Goal: Information Seeking & Learning: Learn about a topic

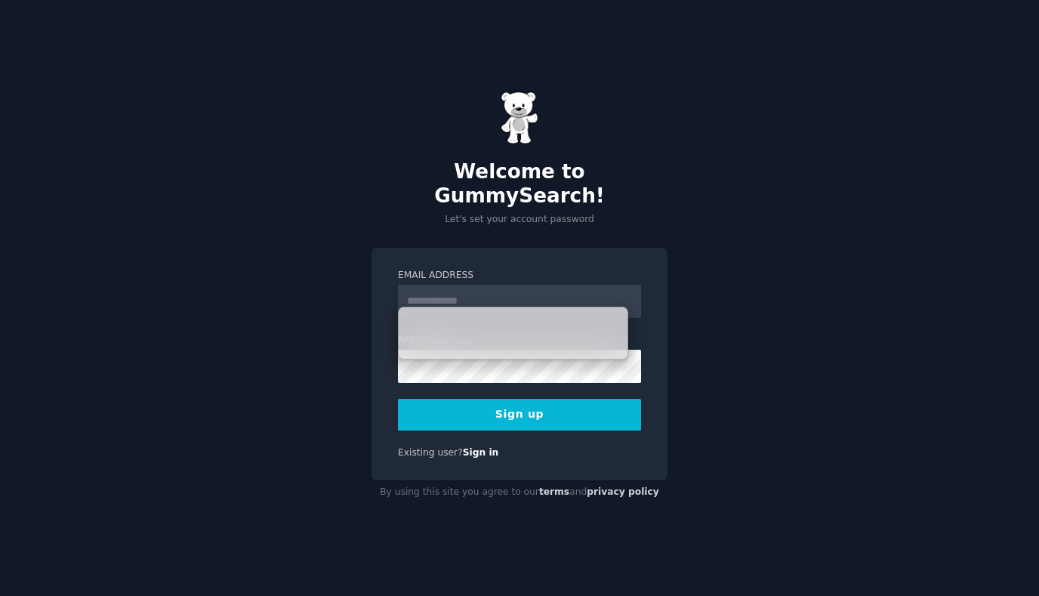
click at [639, 220] on div "Welcome to GummySearch! Let's set your account password Email Address Password …" at bounding box center [519, 298] width 1039 height 596
click at [479, 285] on input "Email Address" at bounding box center [519, 301] width 243 height 33
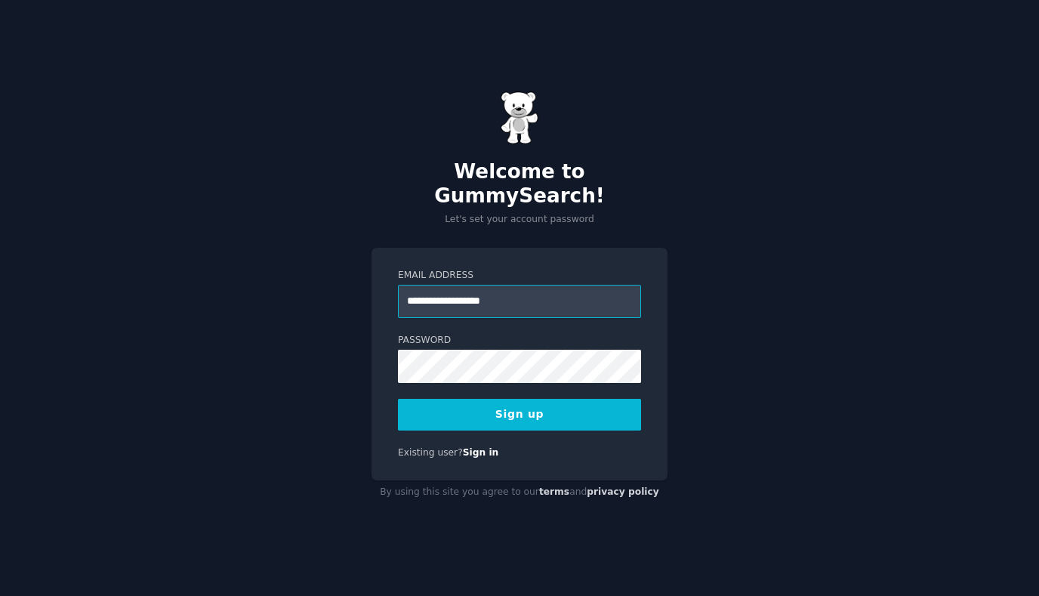
click at [499, 285] on input "**********" at bounding box center [519, 301] width 243 height 33
type input "**********"
click at [481, 406] on button "Sign up" at bounding box center [519, 415] width 243 height 32
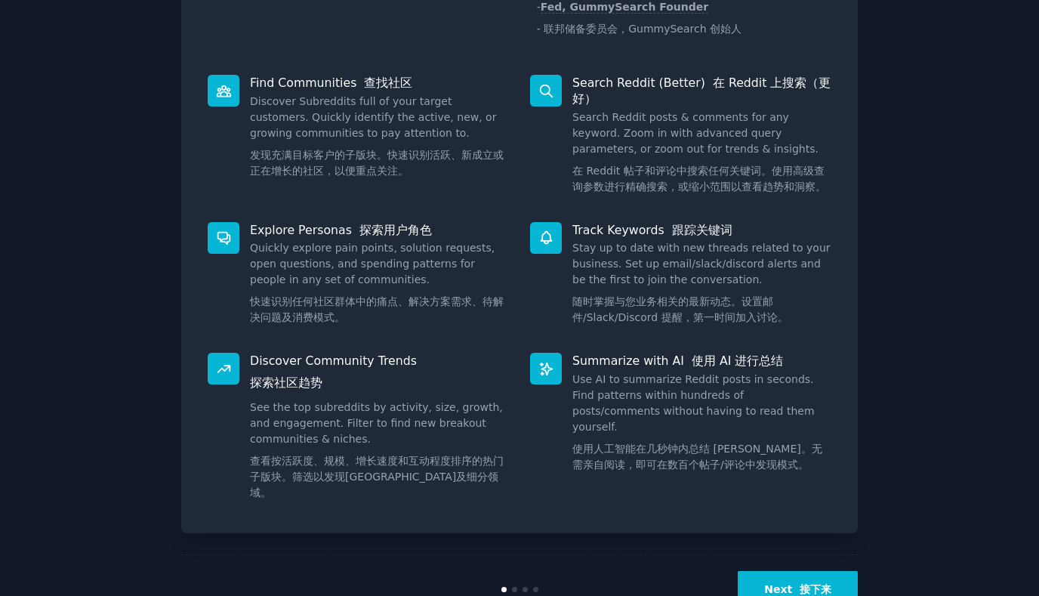
scroll to position [242, 0]
click at [766, 570] on button "Next 接下来" at bounding box center [798, 588] width 120 height 37
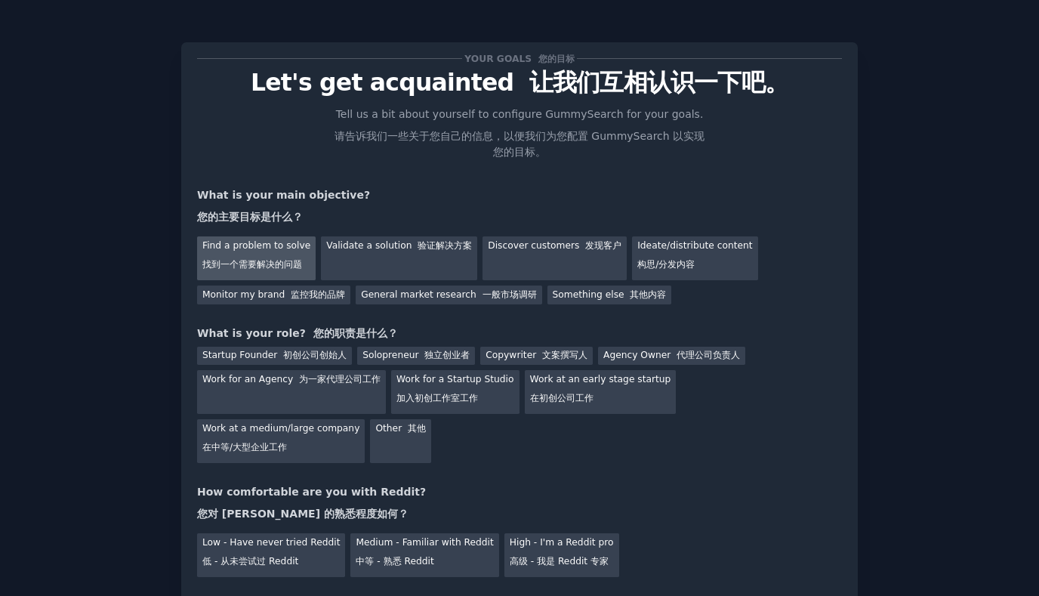
click at [265, 263] on font "找到一个需要解决的问题" at bounding box center [252, 264] width 100 height 11
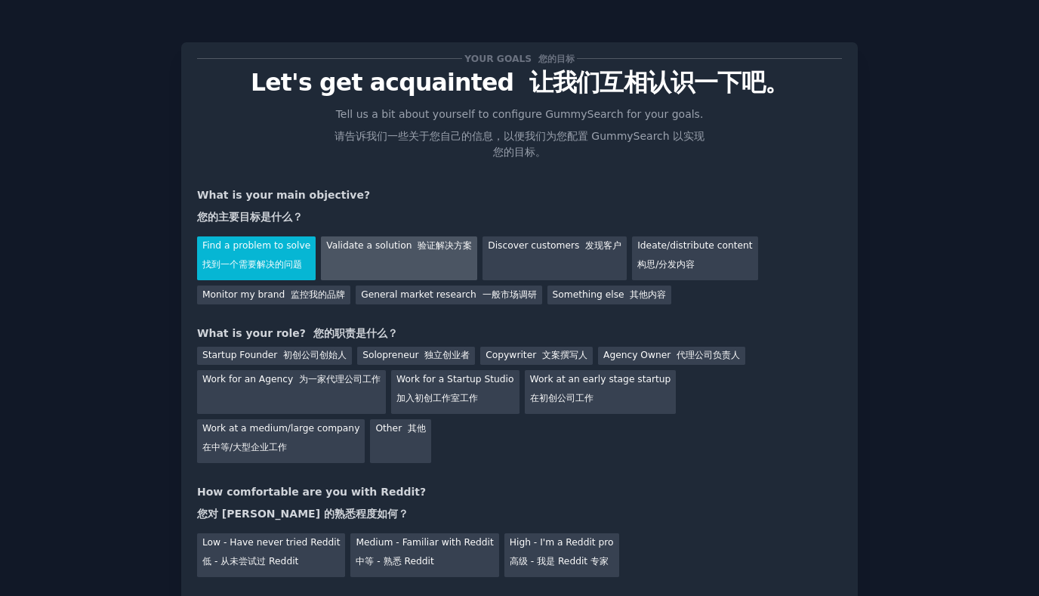
click at [400, 253] on div "Validate a solution 验证解决方案" at bounding box center [399, 258] width 156 height 44
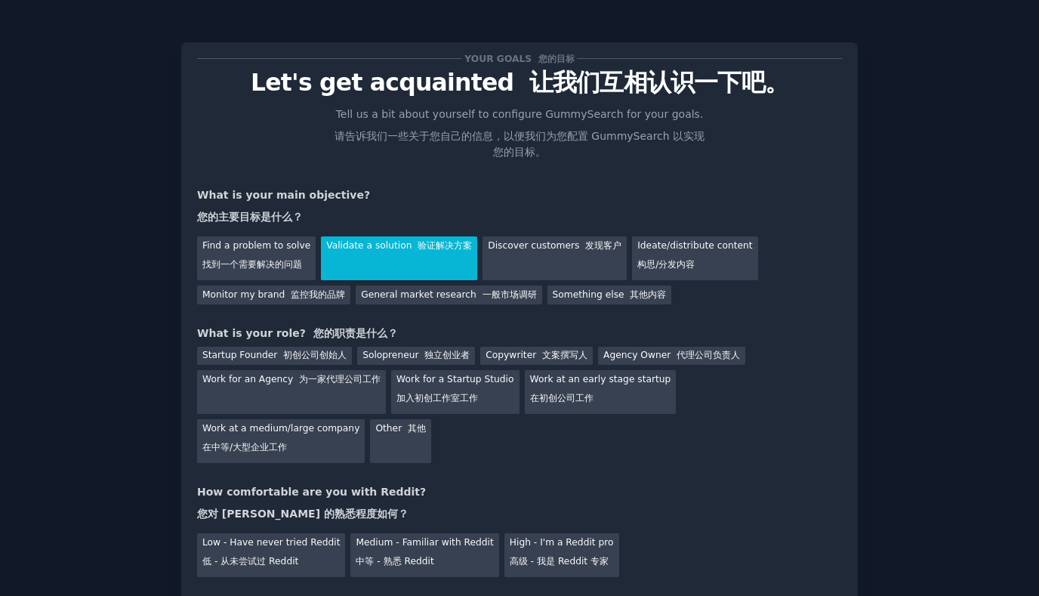
scroll to position [55, 0]
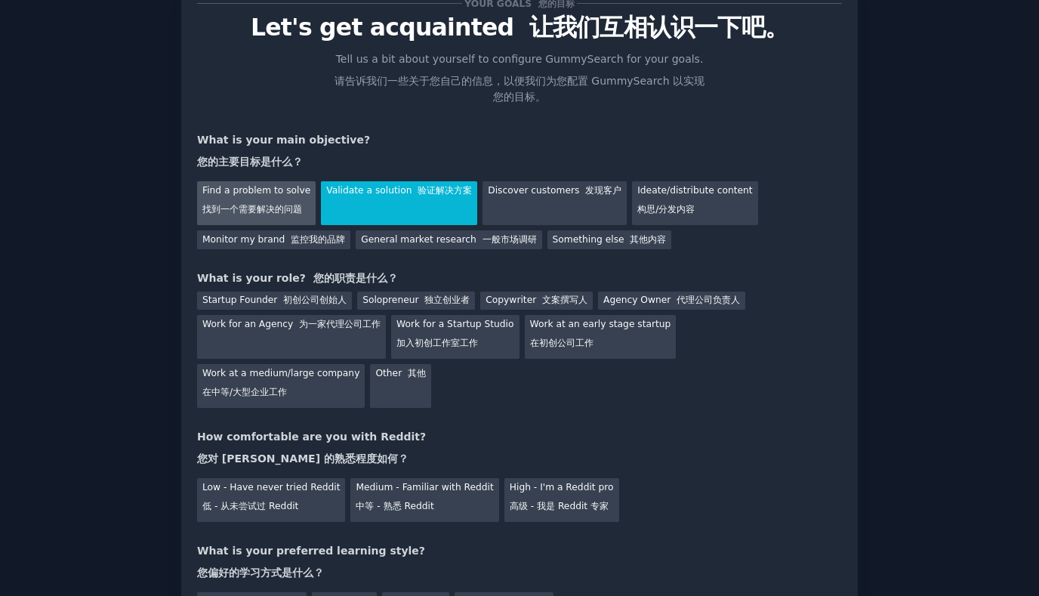
click at [272, 184] on div "Find a problem to solve 找到一个需要解决的问题" at bounding box center [256, 203] width 119 height 44
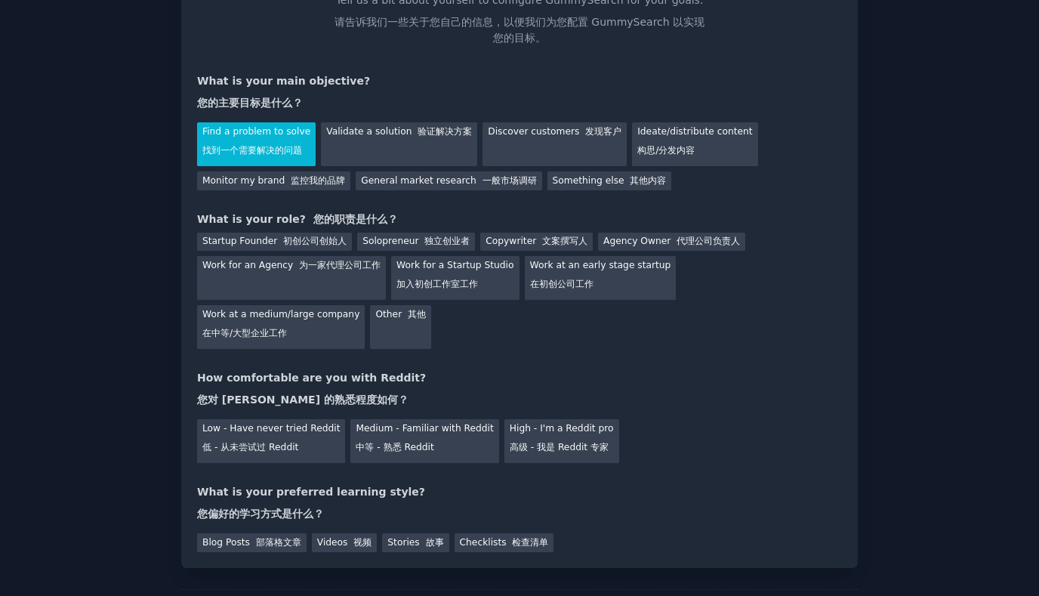
scroll to position [116, 0]
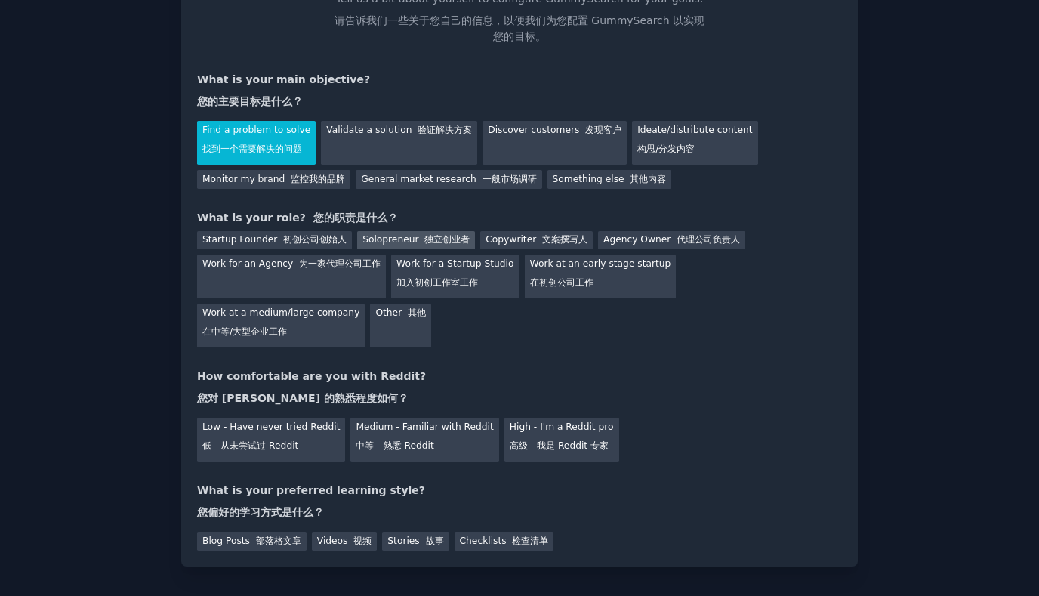
click at [403, 245] on div "Solopreneur 独立创业者" at bounding box center [416, 240] width 118 height 19
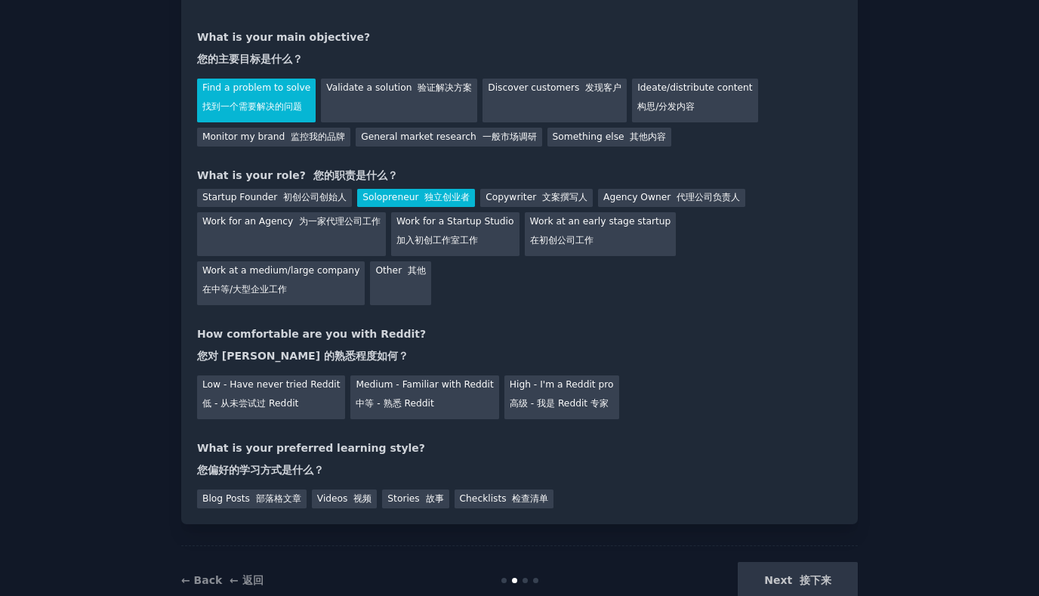
scroll to position [172, 0]
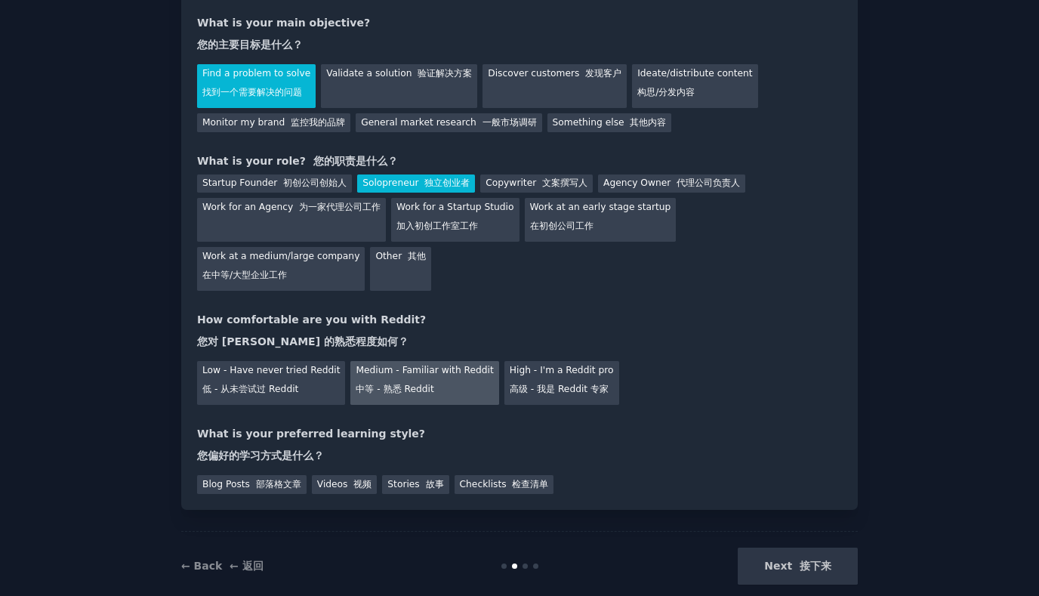
click at [402, 384] on font "中等 - 熟悉 Reddit" at bounding box center [395, 389] width 78 height 11
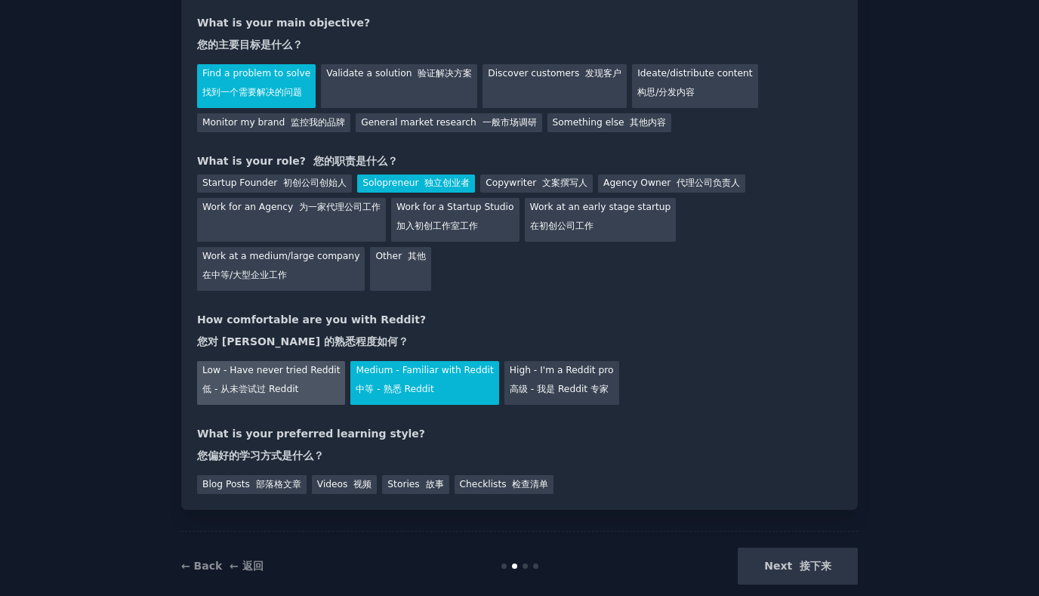
click at [294, 361] on div "Low - Have never tried Reddit 低 - 从未尝试过 Reddit" at bounding box center [271, 383] width 148 height 44
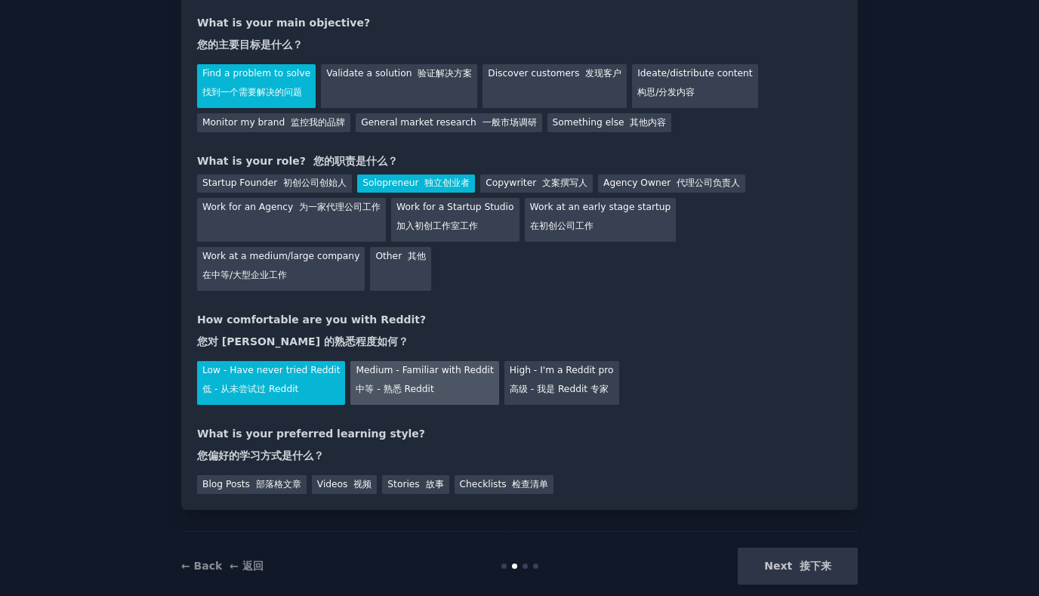
click at [356, 361] on div "Medium - Familiar with Reddit 中等 - 熟悉 Reddit" at bounding box center [424, 383] width 148 height 44
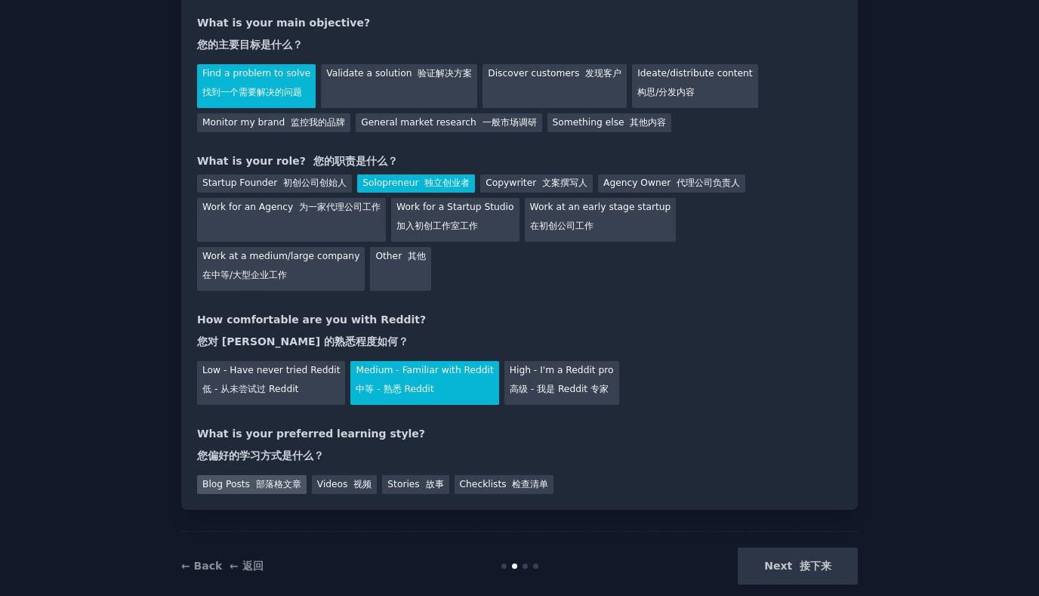
click at [239, 475] on div "Blog Posts 部落格文章" at bounding box center [252, 484] width 110 height 19
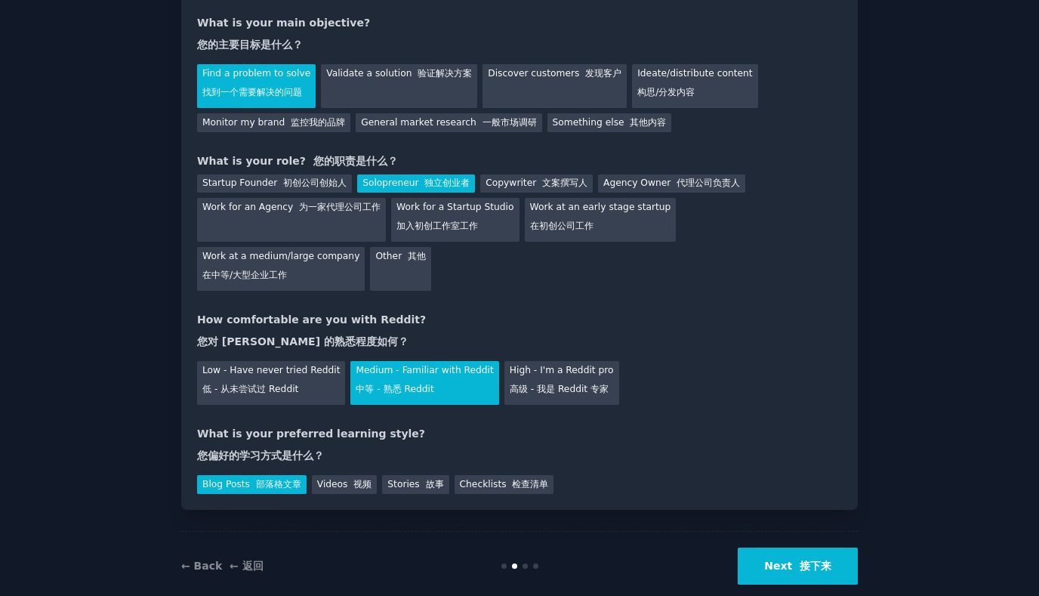
click at [460, 469] on div "Your goals 您的目标 Let's get acquainted 让我们互相认识一下吧。 Tell us a bit about yourself t…" at bounding box center [519, 190] width 677 height 640
click at [479, 475] on div "Checklists 检查清单" at bounding box center [505, 484] width 100 height 19
click at [233, 475] on div "Blog Posts 部落格文章" at bounding box center [252, 484] width 110 height 19
click at [496, 475] on div "Checklists 检查清单" at bounding box center [505, 484] width 100 height 19
click at [784, 548] on button "Next 接下来" at bounding box center [798, 566] width 120 height 37
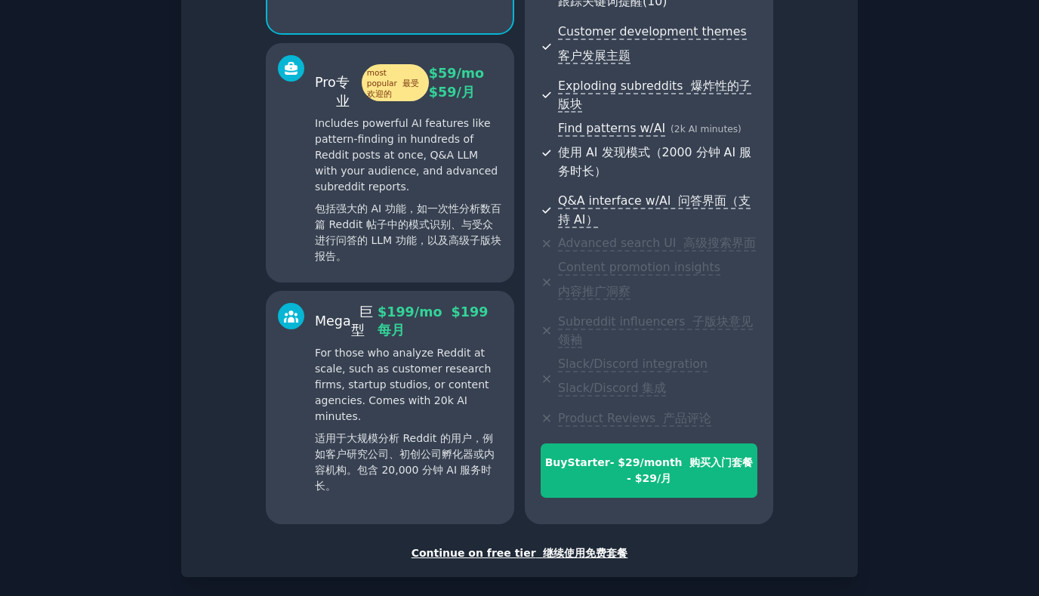
scroll to position [465, 0]
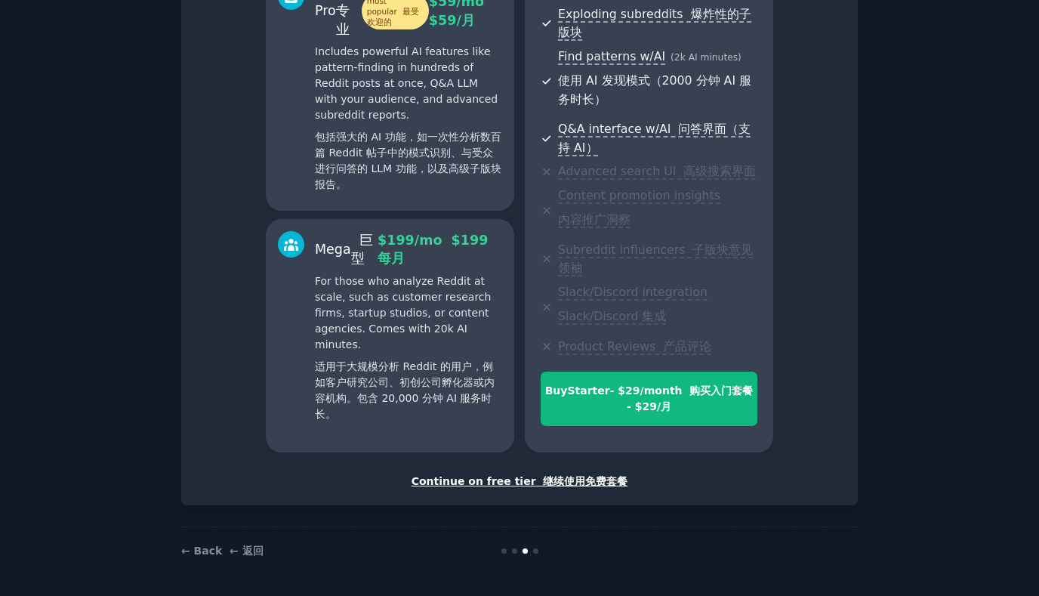
click at [564, 477] on font "继续使用免费套餐" at bounding box center [585, 481] width 85 height 12
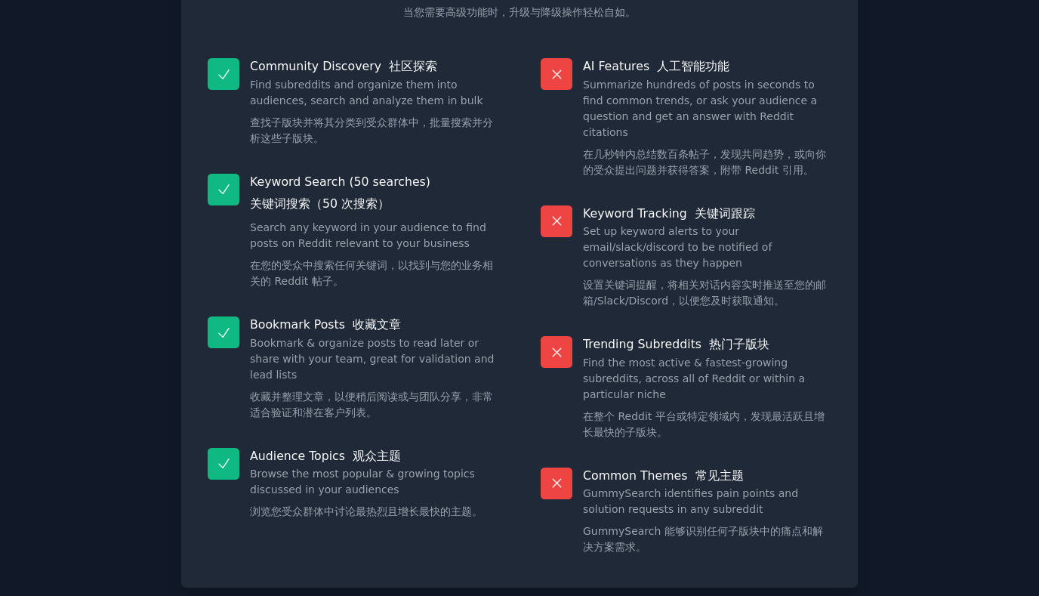
scroll to position [257, 0]
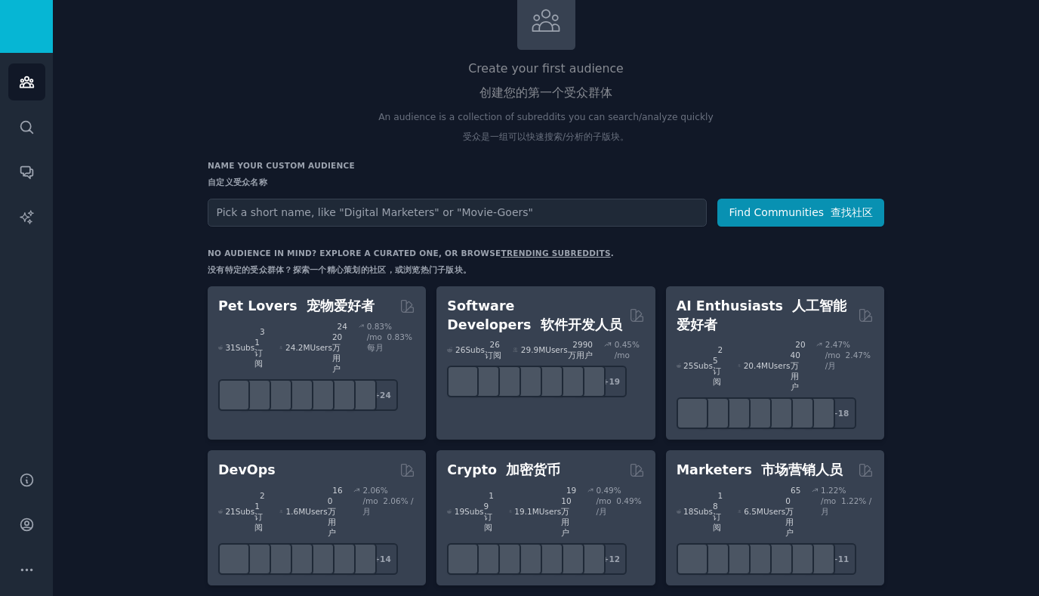
scroll to position [129, 0]
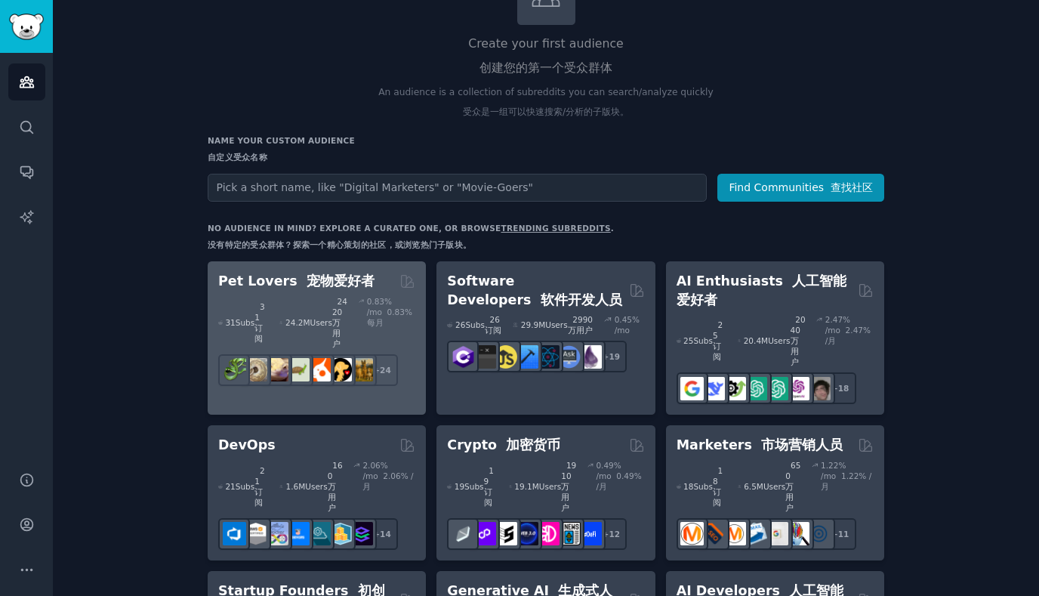
click at [326, 288] on font "宠物爱好者" at bounding box center [341, 280] width 68 height 15
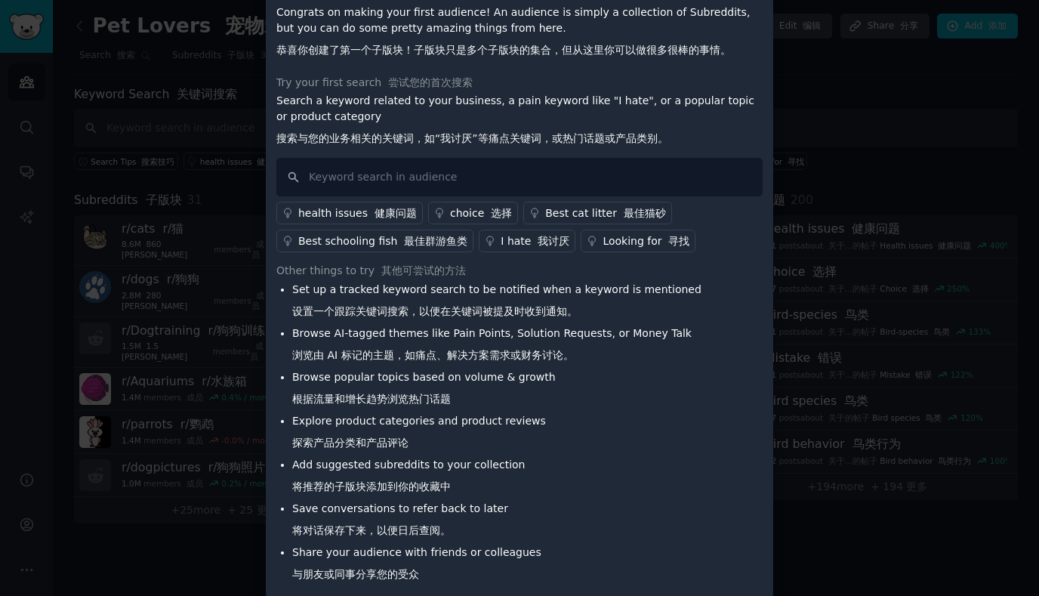
scroll to position [103, 0]
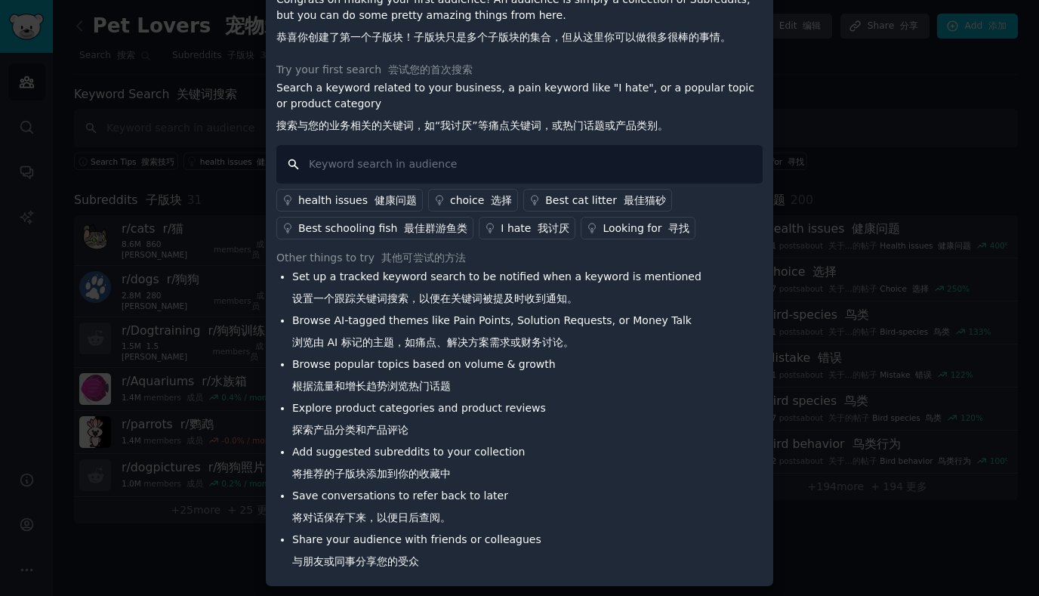
click at [348, 166] on input "text" at bounding box center [519, 164] width 486 height 39
type input "an app for"
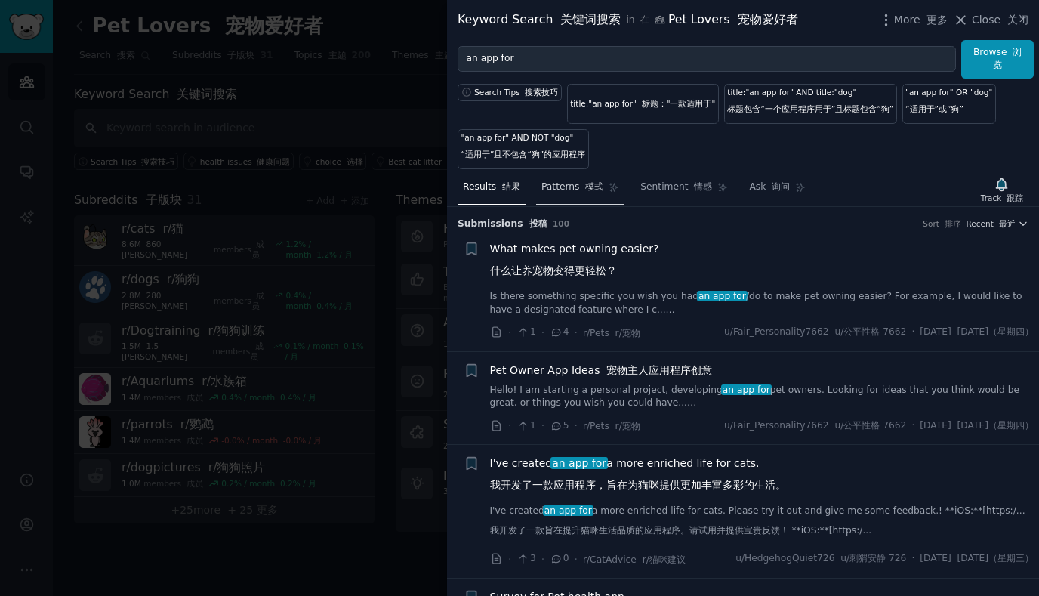
click at [578, 197] on link "Patterns 模式" at bounding box center [580, 190] width 88 height 31
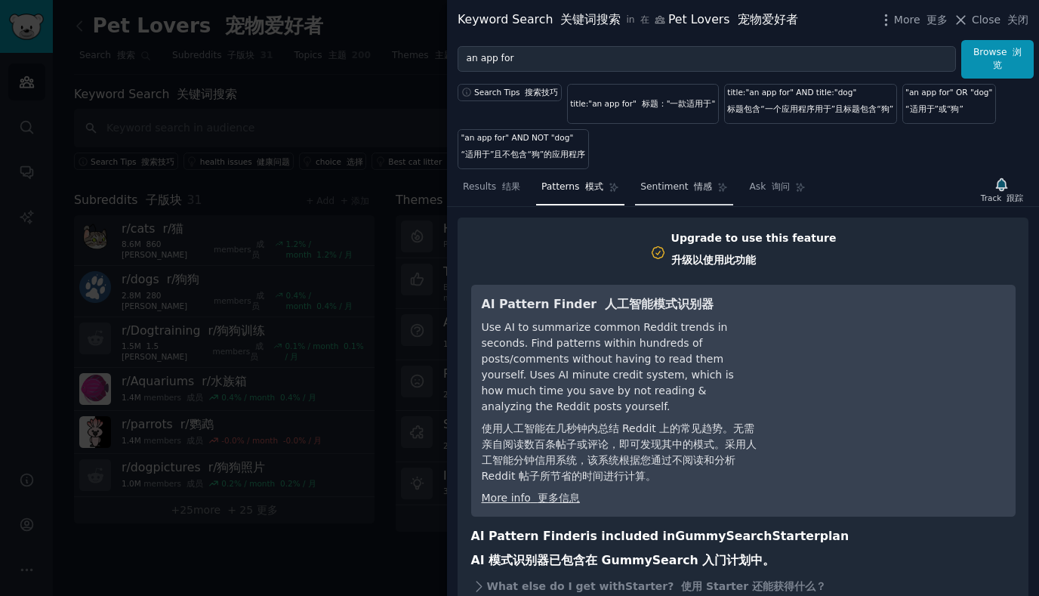
click at [644, 184] on span "Sentiment 情感" at bounding box center [677, 188] width 72 height 14
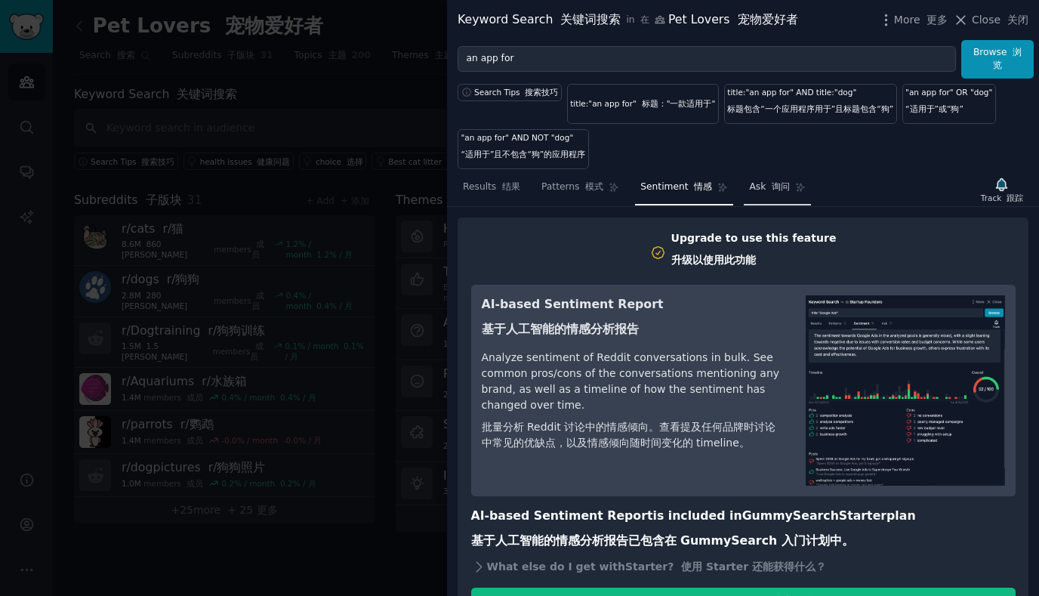
click at [758, 187] on span "Ask 询问" at bounding box center [769, 188] width 41 height 14
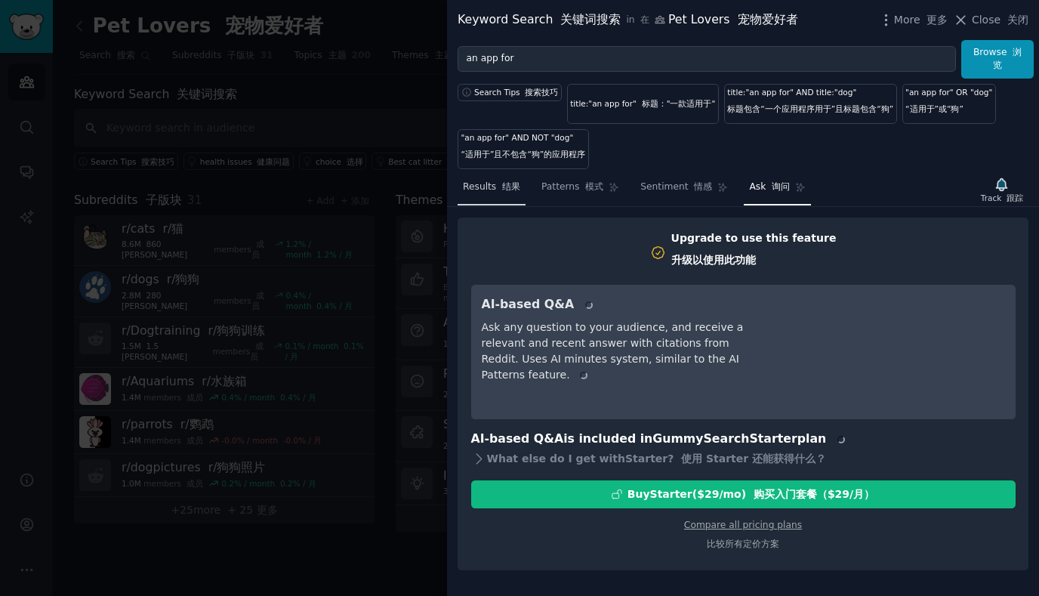
click at [492, 181] on span "Results 结果" at bounding box center [491, 188] width 57 height 14
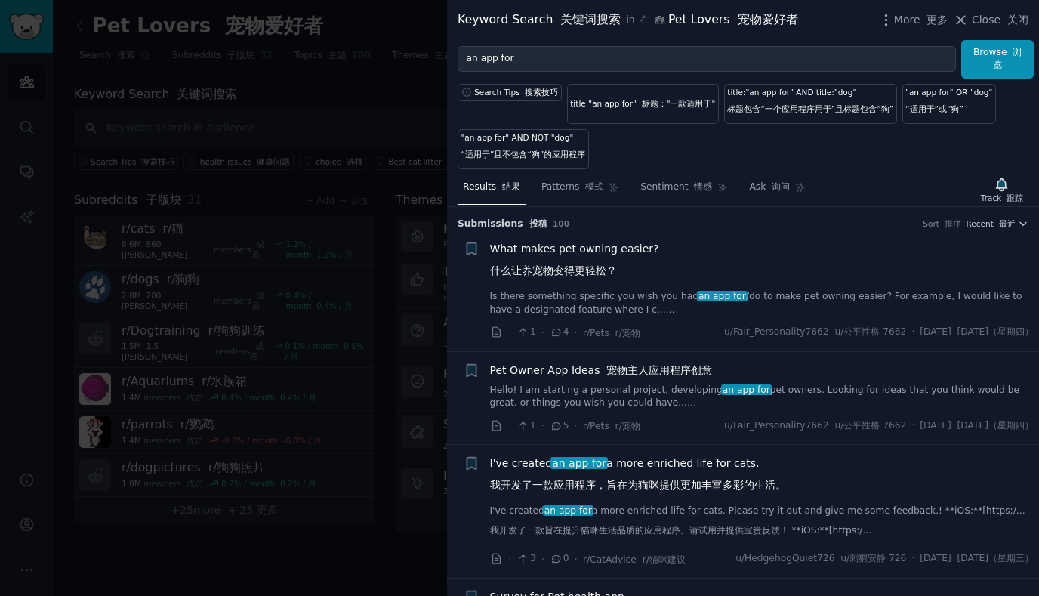
click at [570, 259] on span "What makes pet owning easier? 什么让养宠物变得更轻松？" at bounding box center [574, 263] width 169 height 44
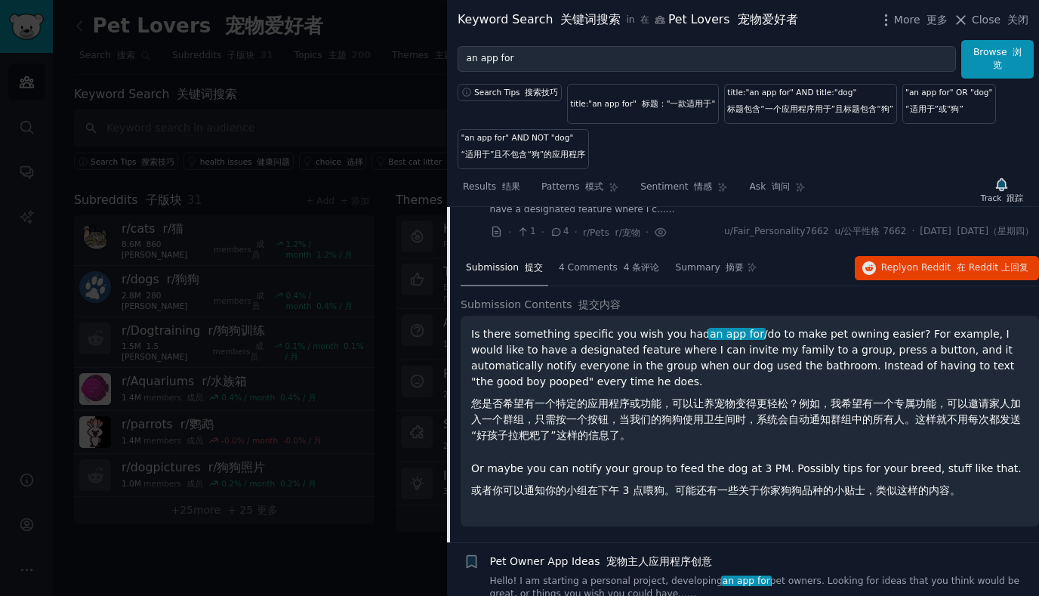
scroll to position [103, 0]
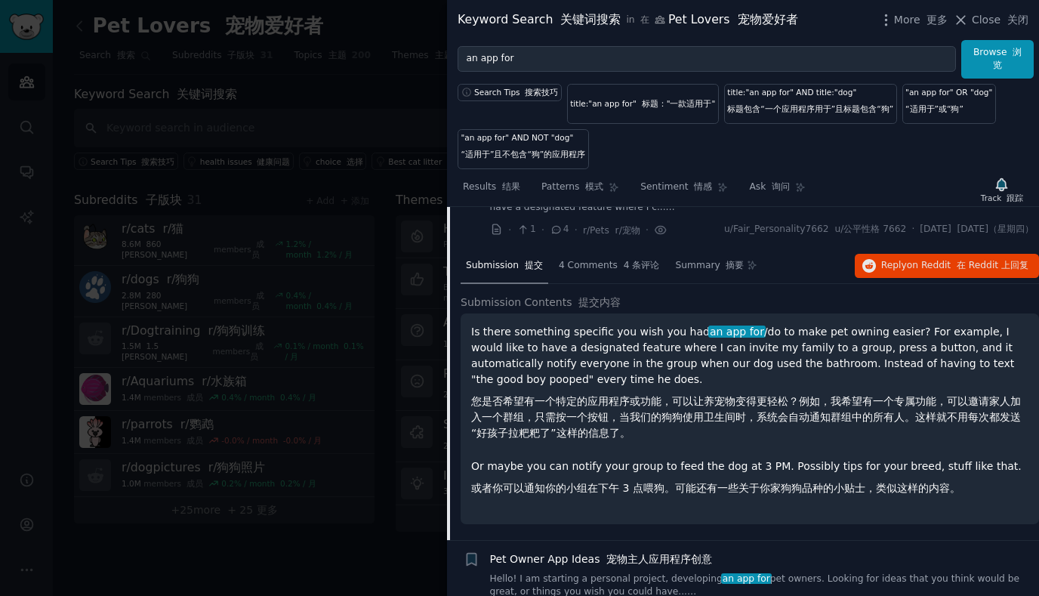
click at [333, 395] on div at bounding box center [519, 298] width 1039 height 596
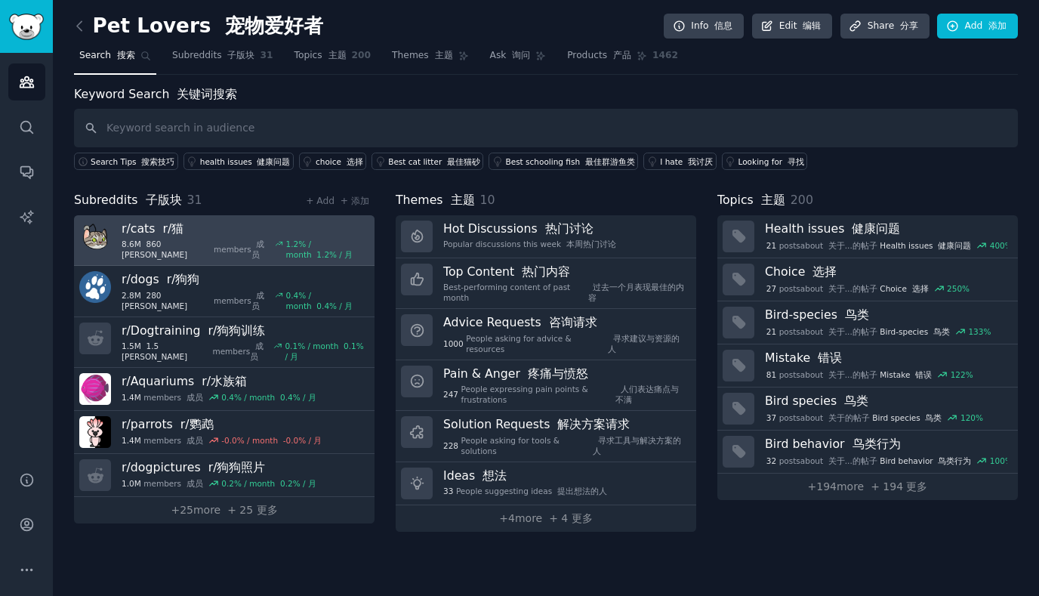
click at [277, 237] on div "r/ cats r/猫 8.6M 860 [PERSON_NAME]members 成员 1.2 % / month 1.2% / 月" at bounding box center [243, 241] width 242 height 40
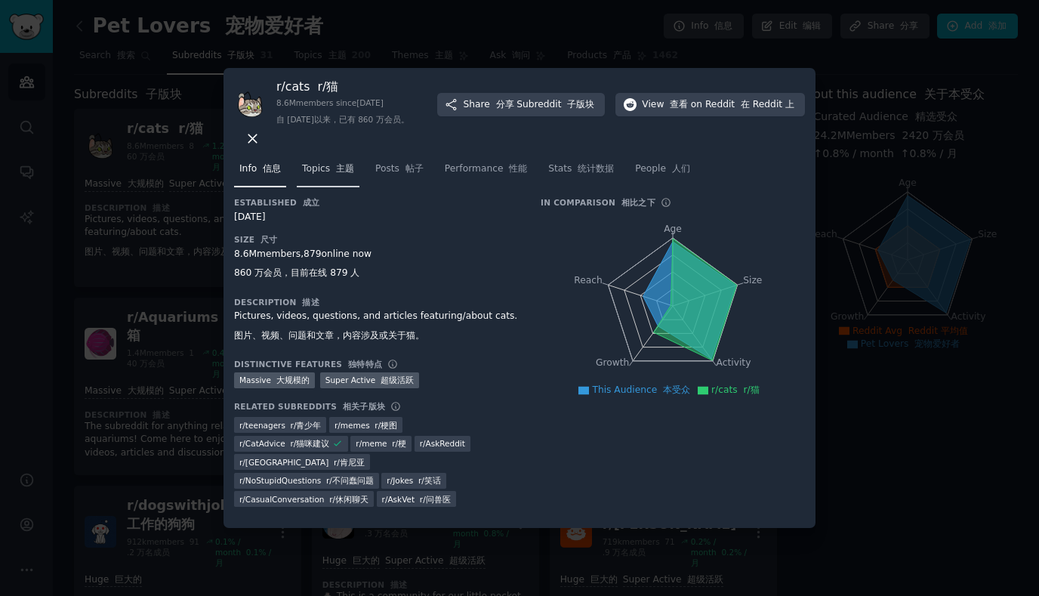
click at [321, 176] on span "Topics 主题" at bounding box center [328, 169] width 52 height 14
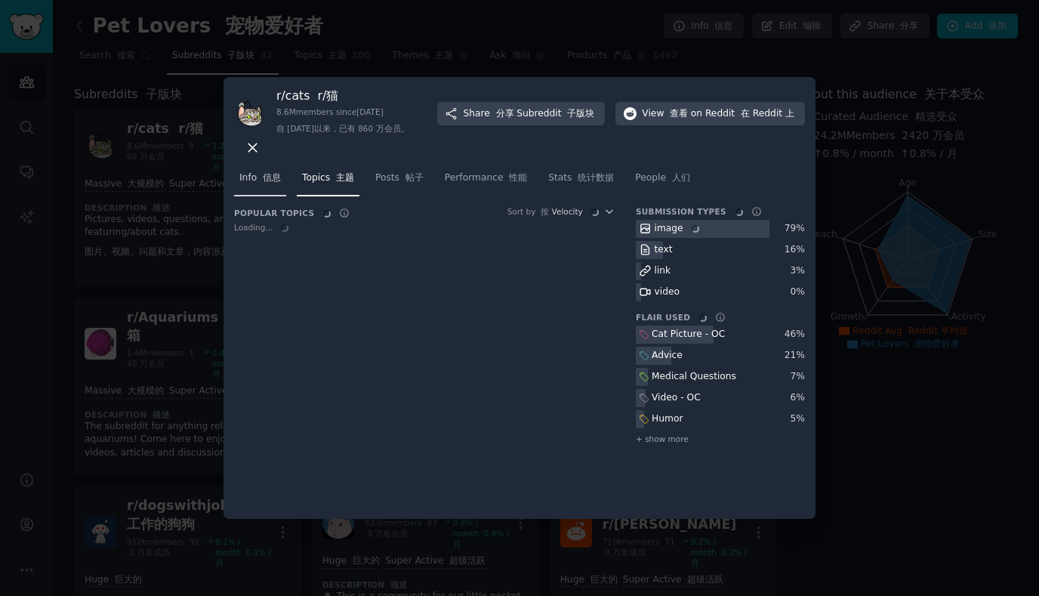
click at [277, 183] on font "信息" at bounding box center [272, 177] width 18 height 11
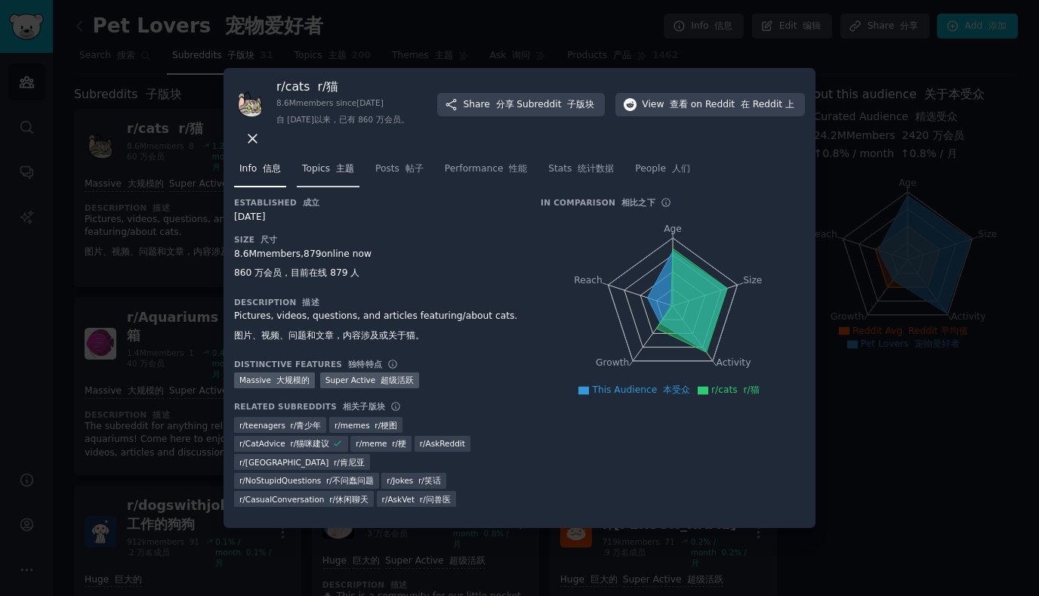
click at [323, 176] on span "Topics 主题" at bounding box center [328, 169] width 52 height 14
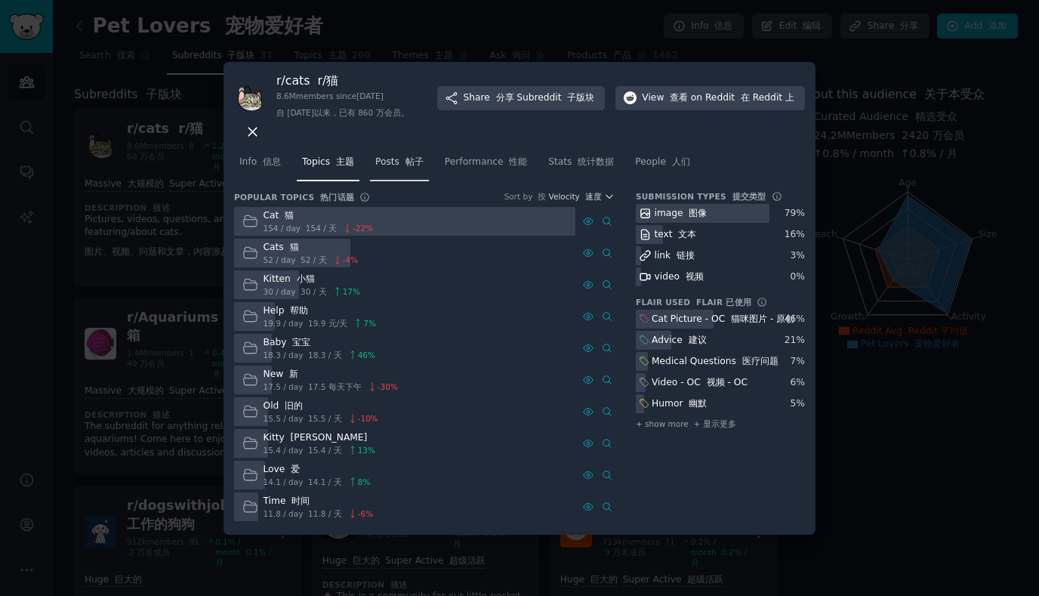
click at [391, 165] on span "Posts 帖子" at bounding box center [399, 163] width 48 height 14
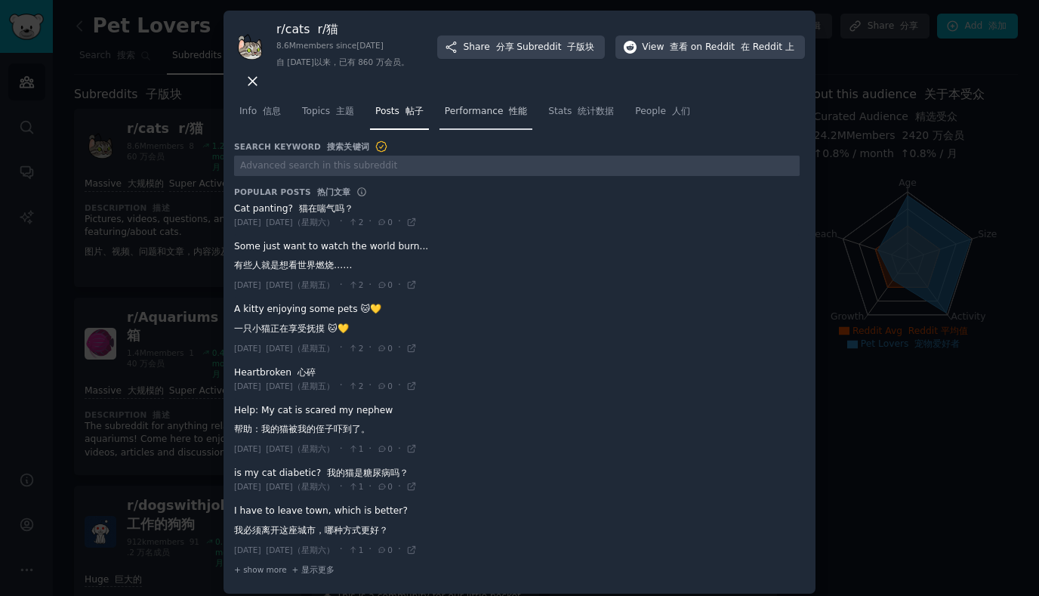
click at [474, 119] on span "Performance 性能" at bounding box center [486, 112] width 82 height 14
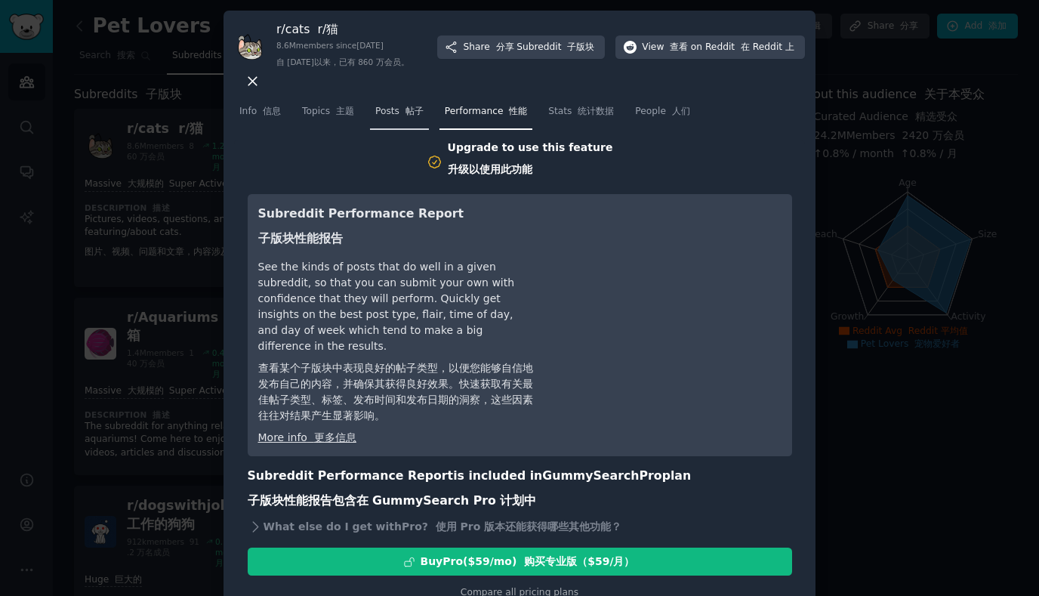
click at [400, 113] on span "Posts 帖子" at bounding box center [399, 112] width 48 height 14
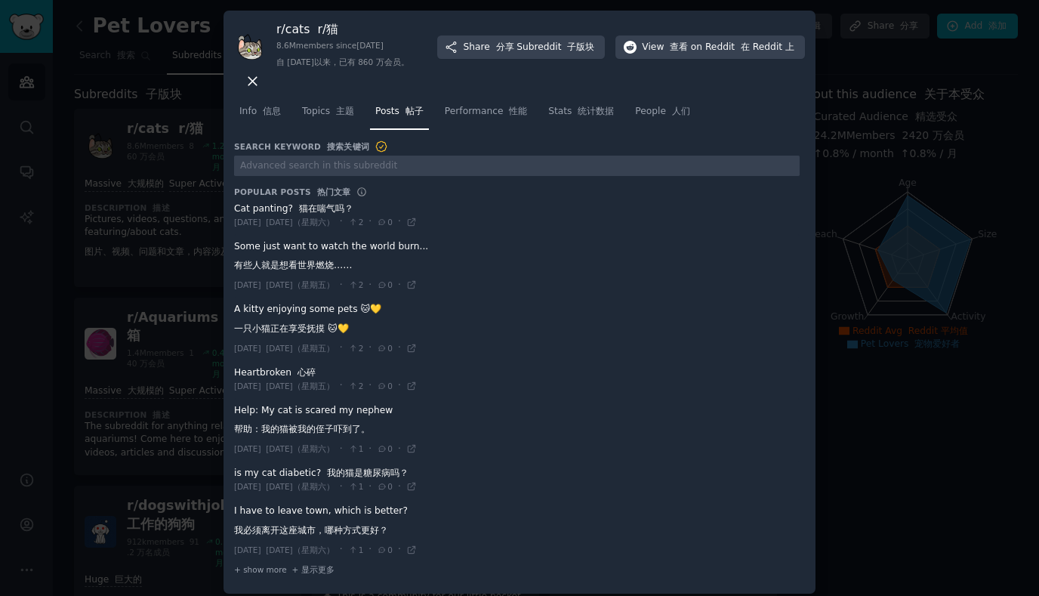
click at [261, 85] on icon at bounding box center [253, 81] width 16 height 16
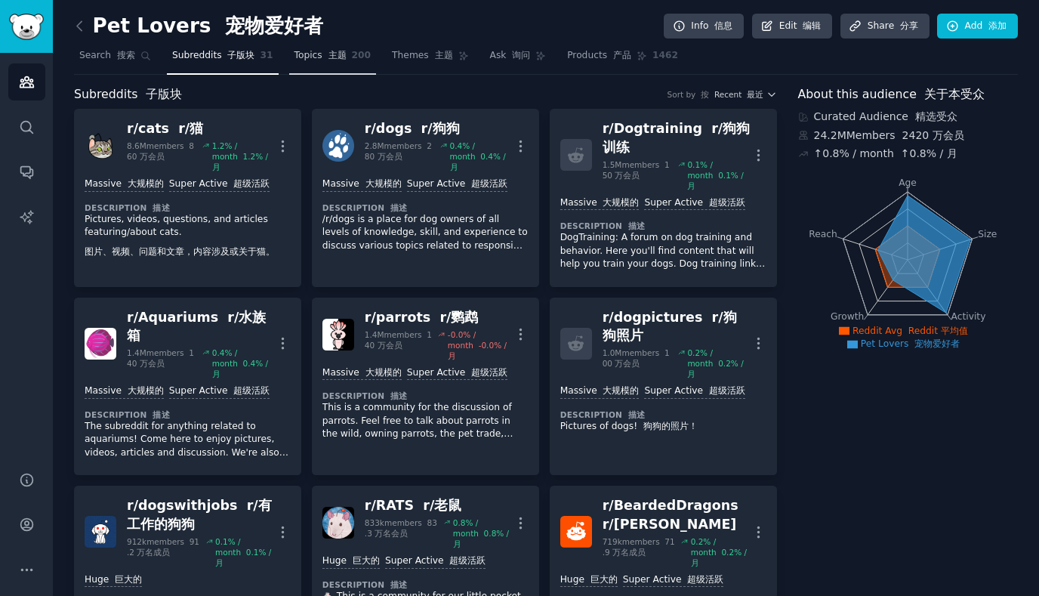
click at [303, 62] on span "Topics 主题" at bounding box center [321, 56] width 52 height 14
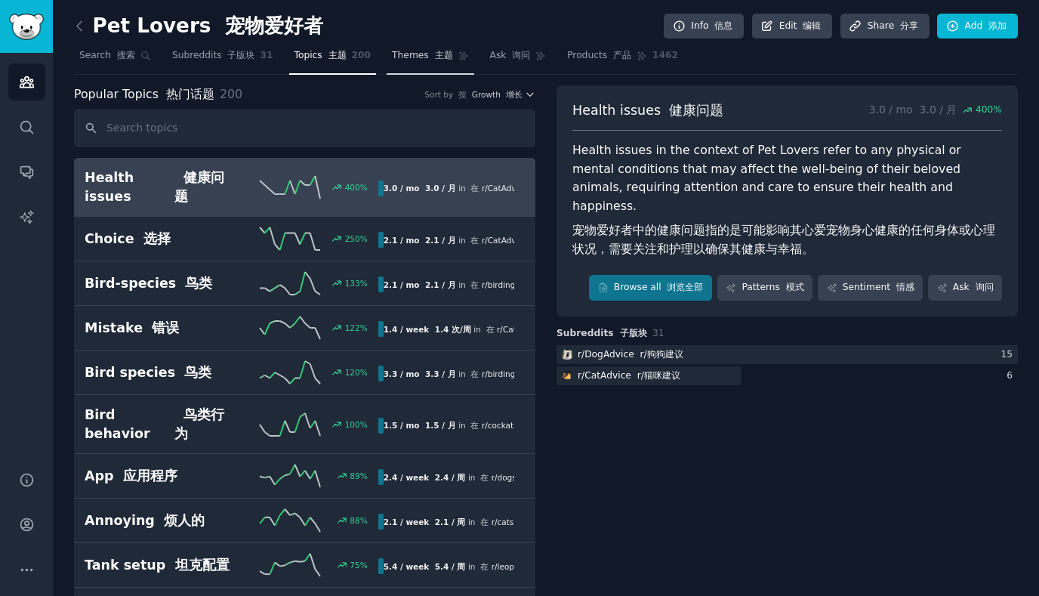
click at [400, 60] on span "Themes 主题" at bounding box center [422, 56] width 60 height 14
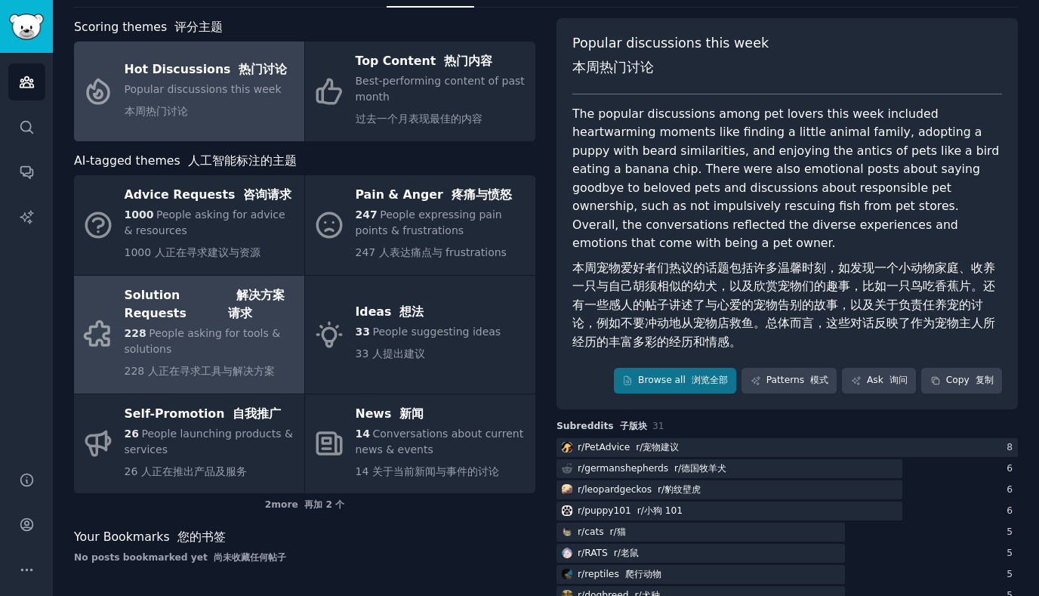
scroll to position [88, 0]
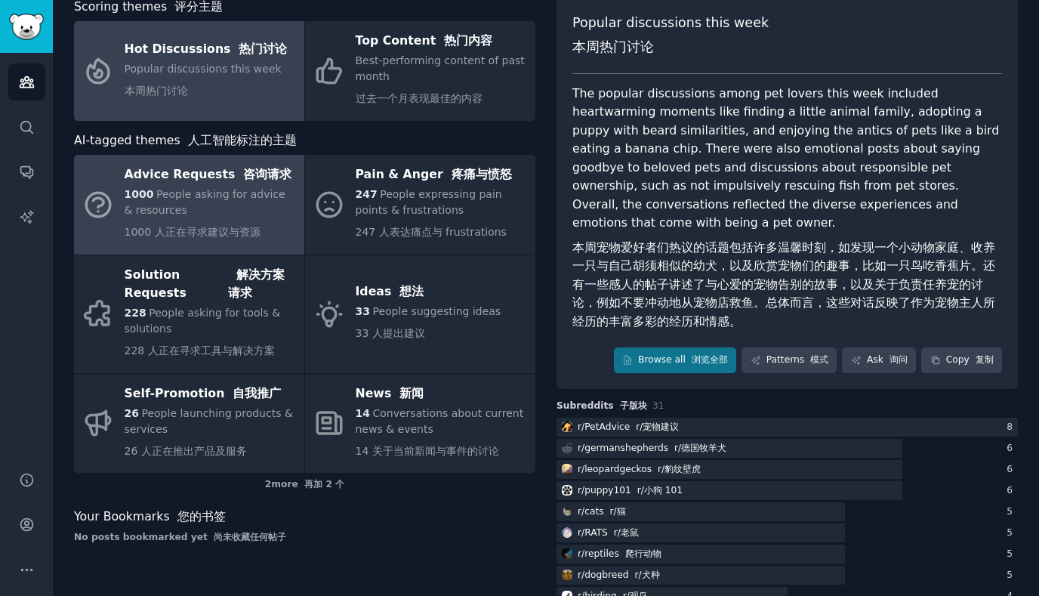
click at [242, 218] on div "1000 People asking for advice & resources 1000 人正在寻求建议与资源" at bounding box center [211, 217] width 172 height 60
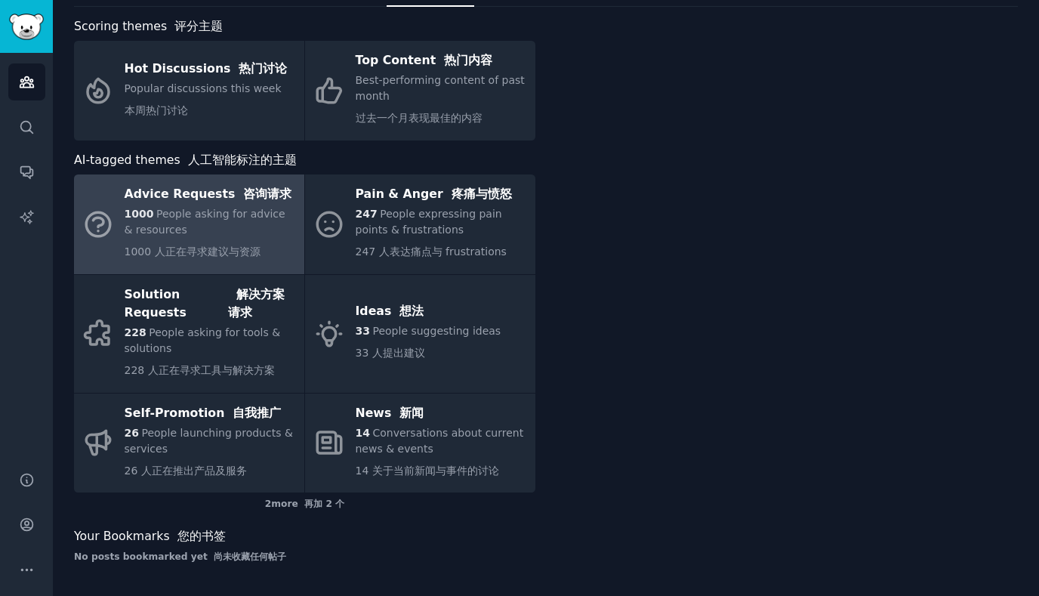
scroll to position [67, 0]
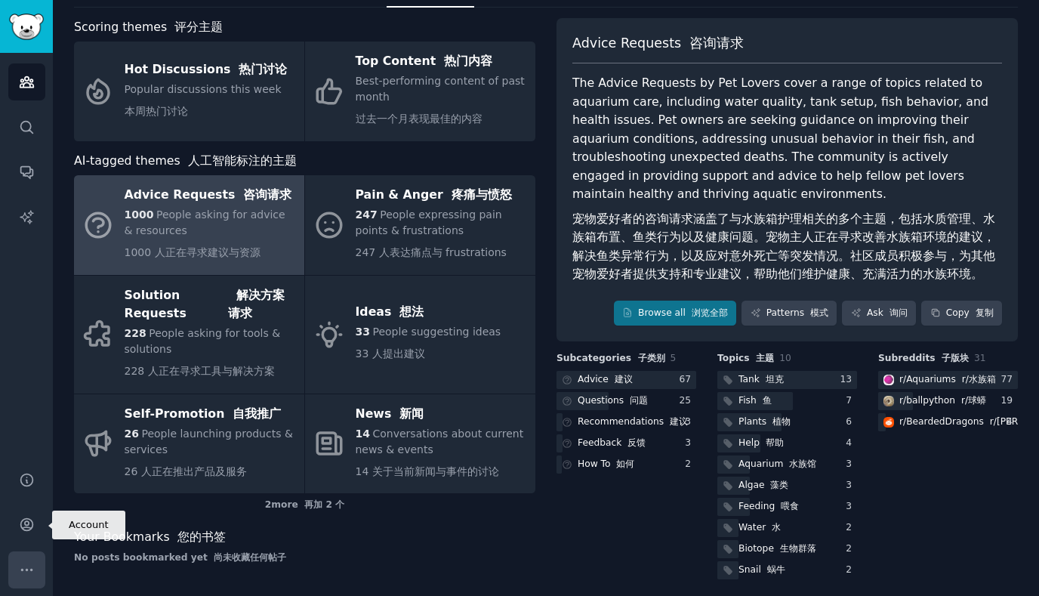
click at [21, 562] on icon "Sidebar" at bounding box center [27, 570] width 16 height 16
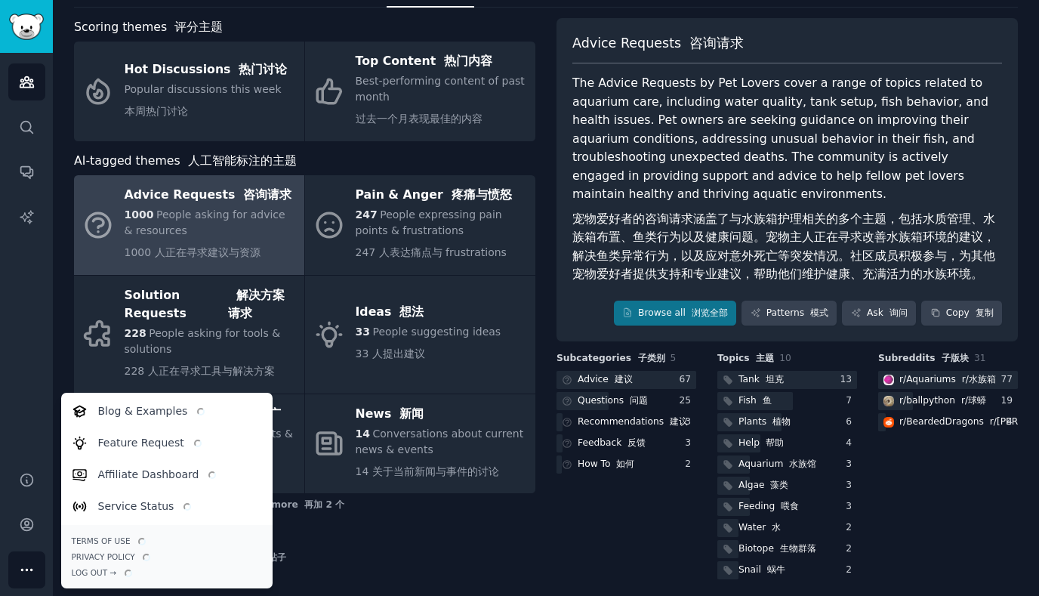
click at [23, 424] on div "Audiences Search Conversations AI Reports" at bounding box center [26, 253] width 53 height 400
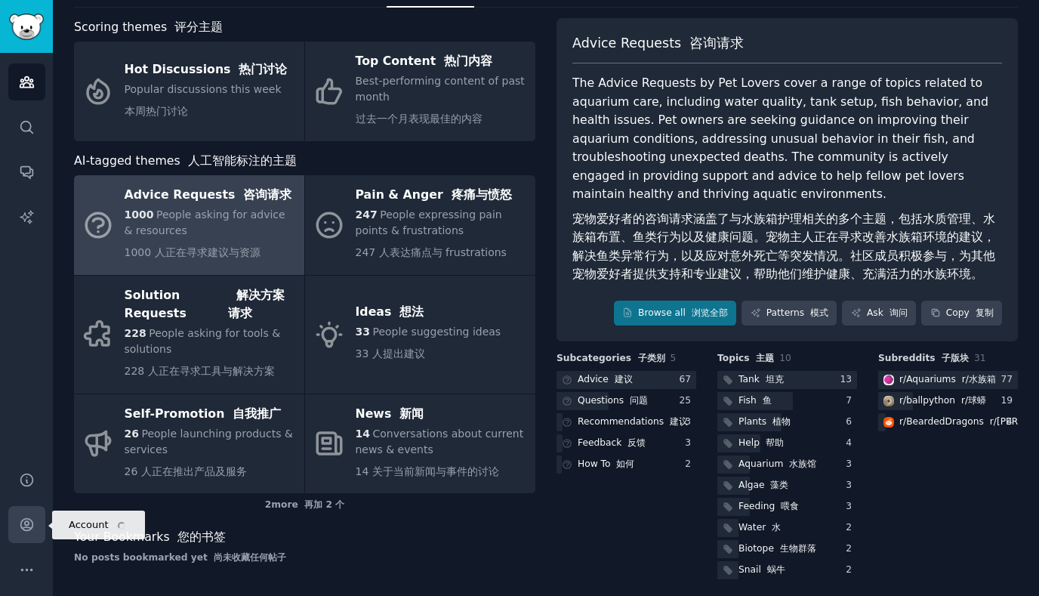
click at [17, 525] on link "Account" at bounding box center [26, 524] width 37 height 37
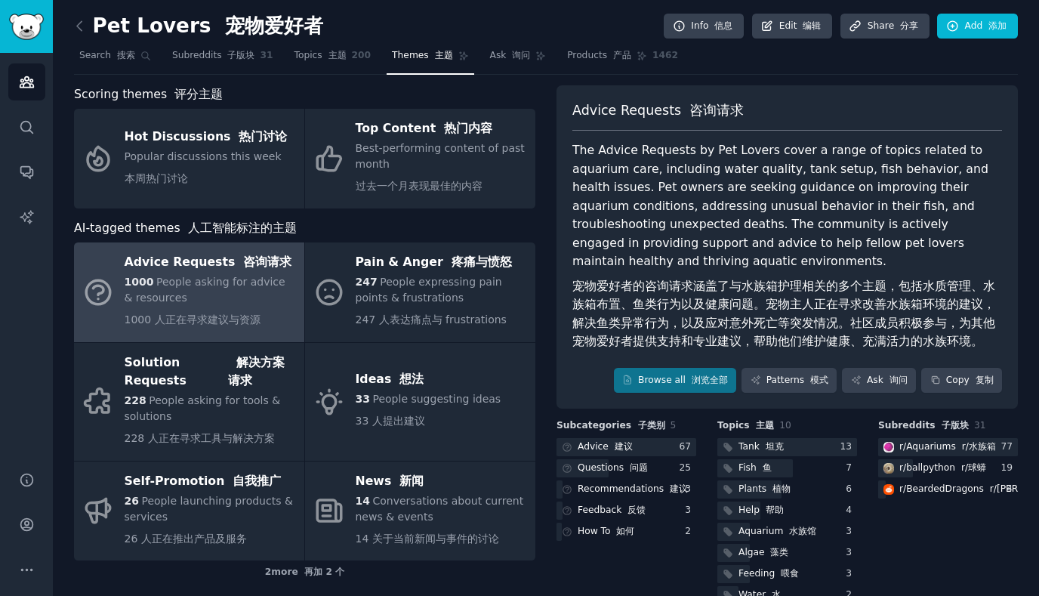
click at [770, 310] on font "宠物爱好者的咨询请求涵盖了与水族箱护理相关的多个主题，包括水质管理、水族箱布置、鱼类行为以及健康问题。宠物主人正在寻求改善水族箱环境的建议，解决鱼类异常行为，…" at bounding box center [784, 314] width 423 height 70
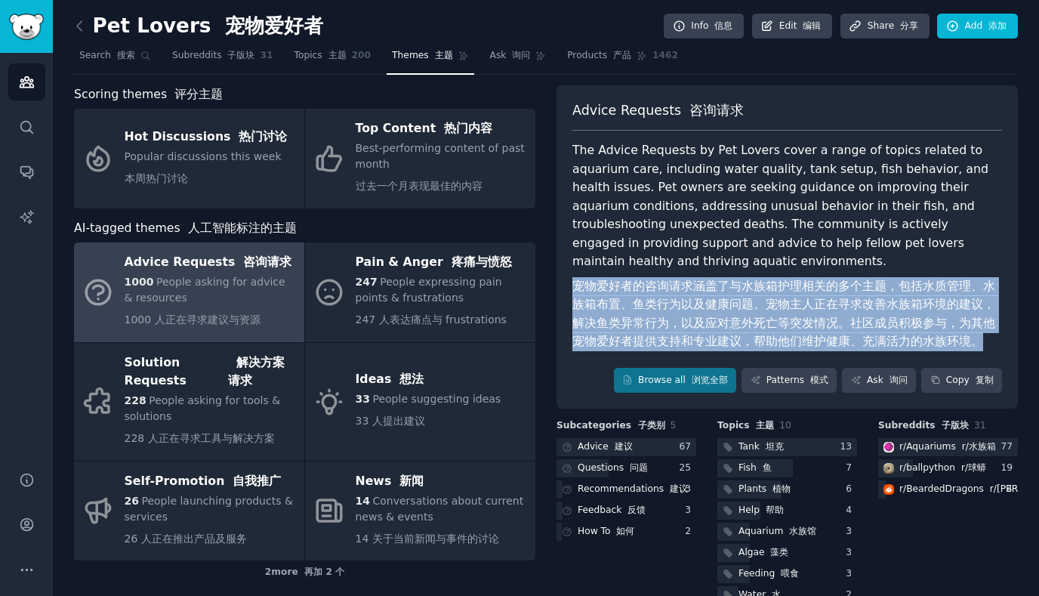
click at [770, 310] on font "宠物爱好者的咨询请求涵盖了与水族箱护理相关的多个主题，包括水质管理、水族箱布置、鱼类行为以及健康问题。宠物主人正在寻求改善水族箱环境的建议，解决鱼类异常行为，…" at bounding box center [784, 314] width 423 height 70
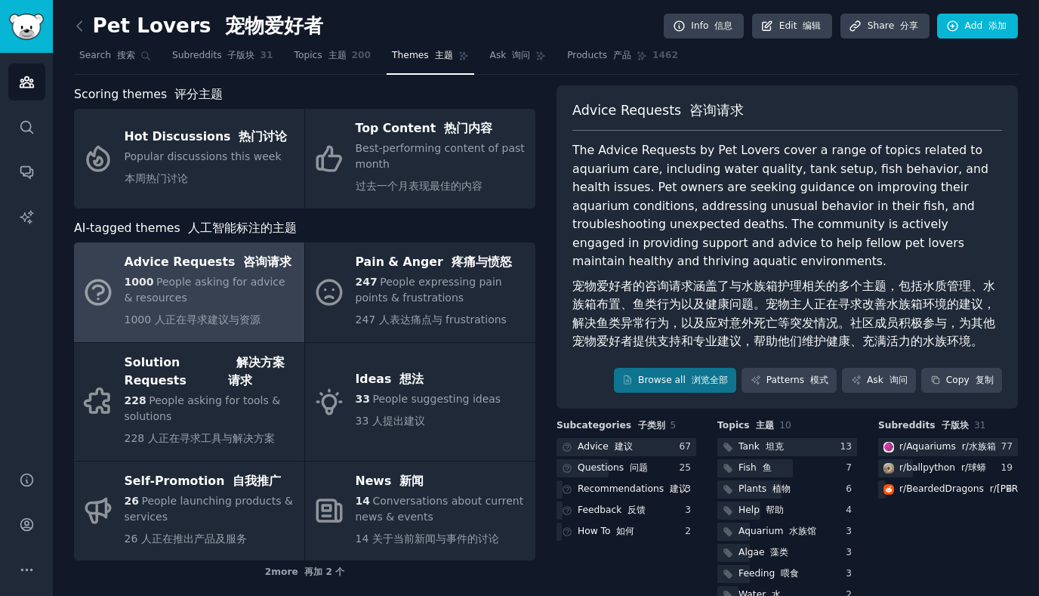
click at [725, 310] on font "宠物爱好者的咨询请求涵盖了与水族箱护理相关的多个主题，包括水质管理、水族箱布置、鱼类行为以及健康问题。宠物主人正在寻求改善水族箱环境的建议，解决鱼类异常行为，…" at bounding box center [784, 314] width 423 height 70
click at [725, 313] on font "宠物爱好者的咨询请求涵盖了与水族箱护理相关的多个主题，包括水质管理、水族箱布置、鱼类行为以及健康问题。宠物主人正在寻求改善水族箱环境的建议，解决鱼类异常行为，…" at bounding box center [788, 314] width 430 height 74
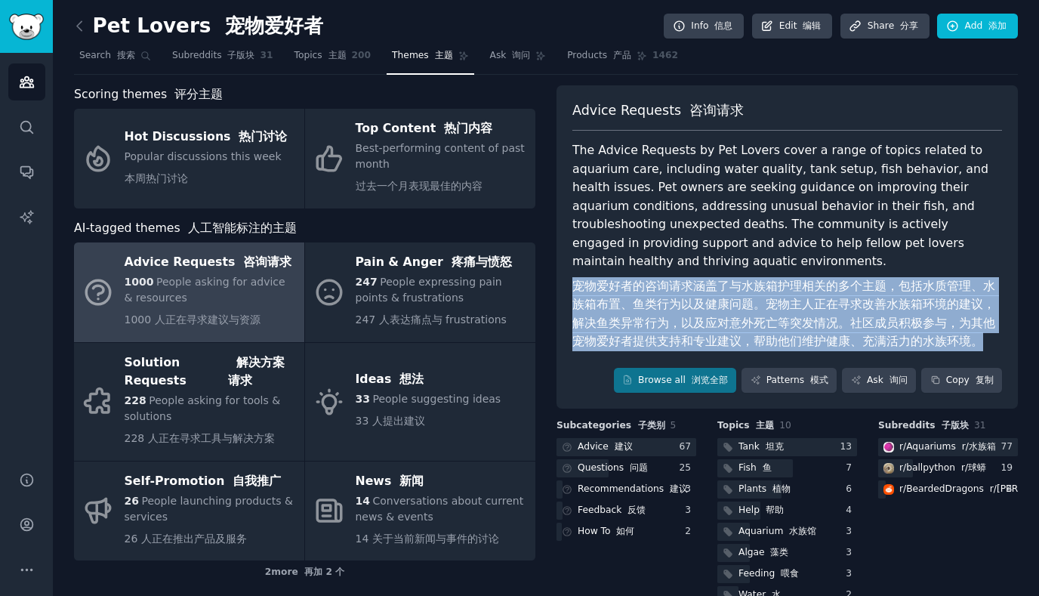
click at [725, 313] on font "宠物爱好者的咨询请求涵盖了与水族箱护理相关的多个主题，包括水质管理、水族箱布置、鱼类行为以及健康问题。宠物主人正在寻求改善水族箱环境的建议，解决鱼类异常行为，…" at bounding box center [788, 314] width 430 height 74
click at [729, 313] on font "宠物爱好者的咨询请求涵盖了与水族箱护理相关的多个主题，包括水质管理、水族箱布置、鱼类行为以及健康问题。宠物主人正在寻求改善水族箱环境的建议，解决鱼类异常行为，…" at bounding box center [788, 314] width 430 height 74
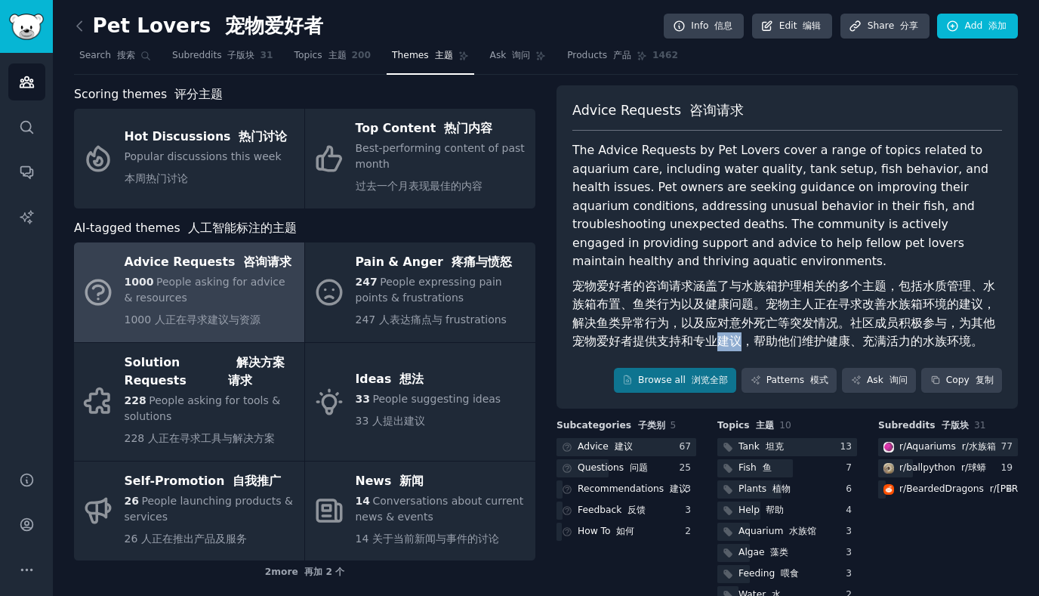
click at [729, 313] on font "宠物爱好者的咨询请求涵盖了与水族箱护理相关的多个主题，包括水质管理、水族箱布置、鱼类行为以及健康问题。宠物主人正在寻求改善水族箱环境的建议，解决鱼类异常行为，…" at bounding box center [788, 314] width 430 height 74
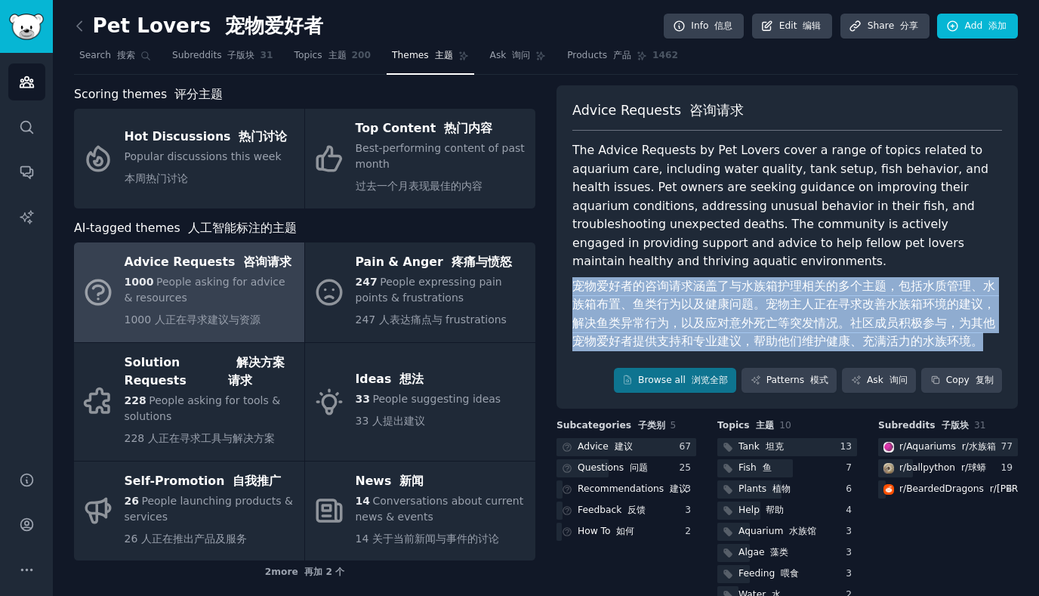
click at [729, 313] on font "宠物爱好者的咨询请求涵盖了与水族箱护理相关的多个主题，包括水质管理、水族箱布置、鱼类行为以及健康问题。宠物主人正在寻求改善水族箱环境的建议，解决鱼类异常行为，…" at bounding box center [788, 314] width 430 height 74
click at [723, 313] on font "宠物爱好者的咨询请求涵盖了与水族箱护理相关的多个主题，包括水质管理、水族箱布置、鱼类行为以及健康问题。宠物主人正在寻求改善水族箱环境的建议，解决鱼类异常行为，…" at bounding box center [788, 314] width 430 height 74
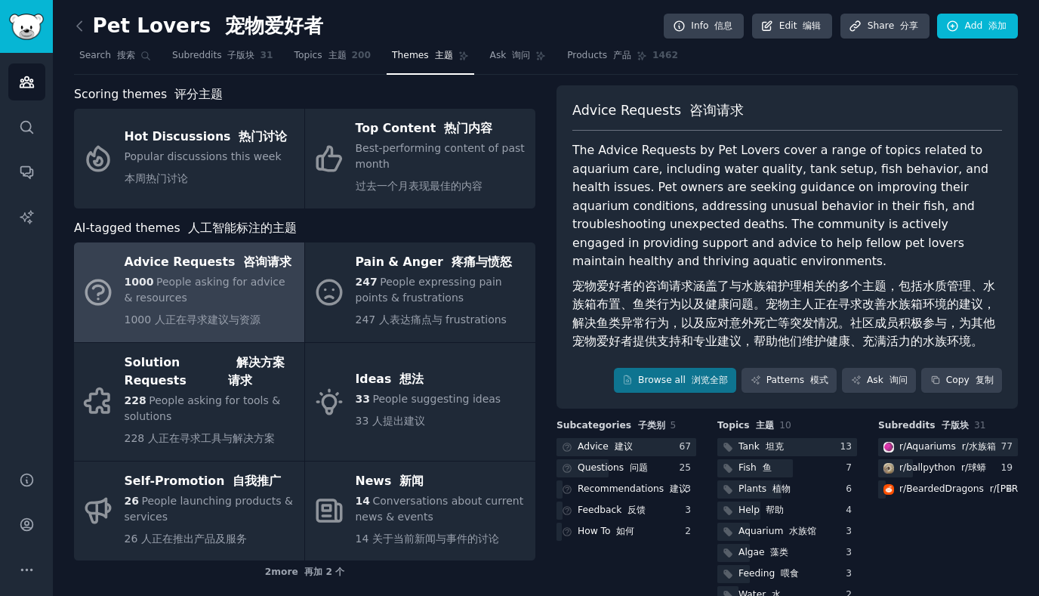
click at [723, 313] on font "宠物爱好者的咨询请求涵盖了与水族箱护理相关的多个主题，包括水质管理、水族箱布置、鱼类行为以及健康问题。宠物主人正在寻求改善水族箱环境的建议，解决鱼类异常行为，…" at bounding box center [788, 314] width 430 height 74
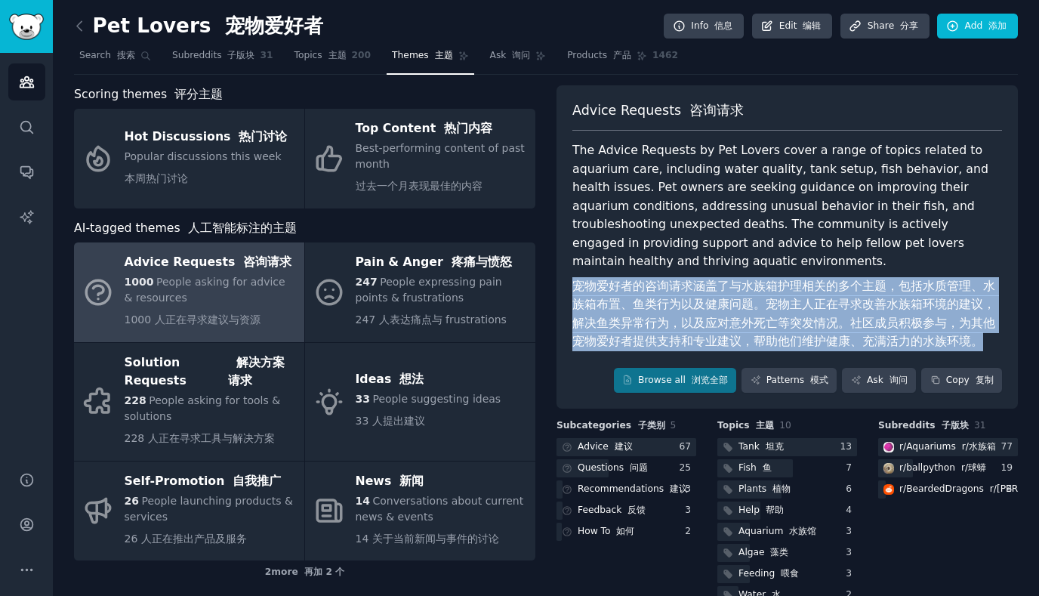
click at [721, 313] on font "宠物爱好者的咨询请求涵盖了与水族箱护理相关的多个主题，包括水质管理、水族箱布置、鱼类行为以及健康问题。宠物主人正在寻求改善水族箱环境的建议，解决鱼类异常行为，…" at bounding box center [788, 314] width 430 height 74
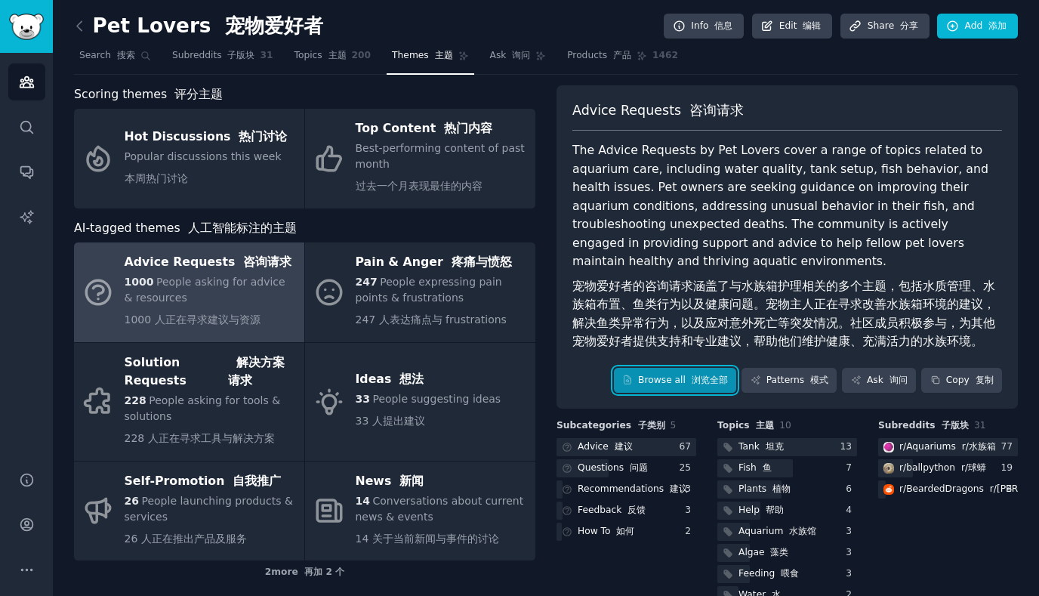
click at [672, 368] on link "Browse all 浏览全部" at bounding box center [675, 381] width 123 height 26
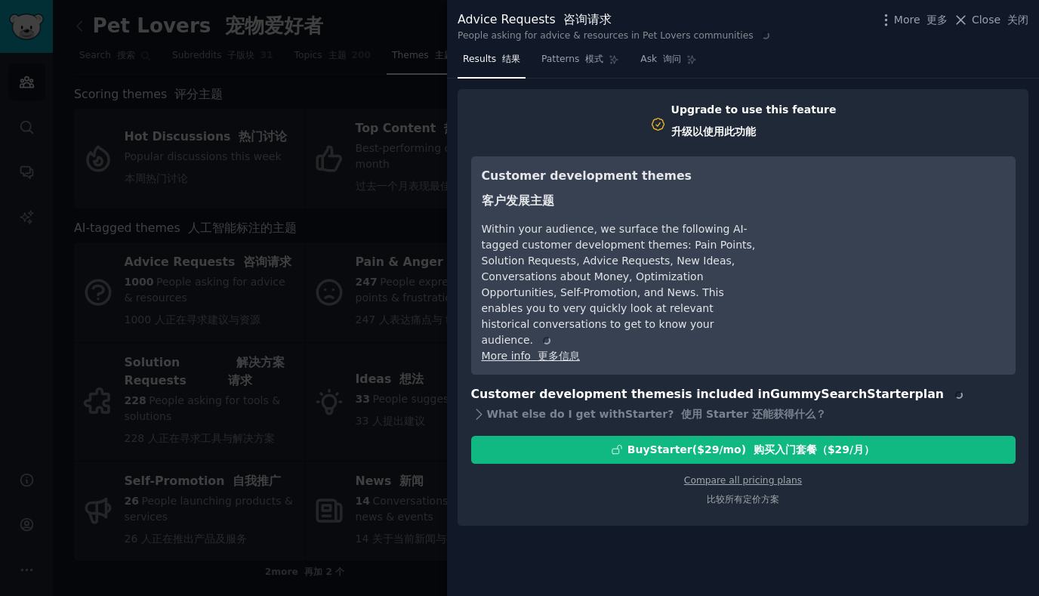
click at [394, 190] on div at bounding box center [519, 298] width 1039 height 596
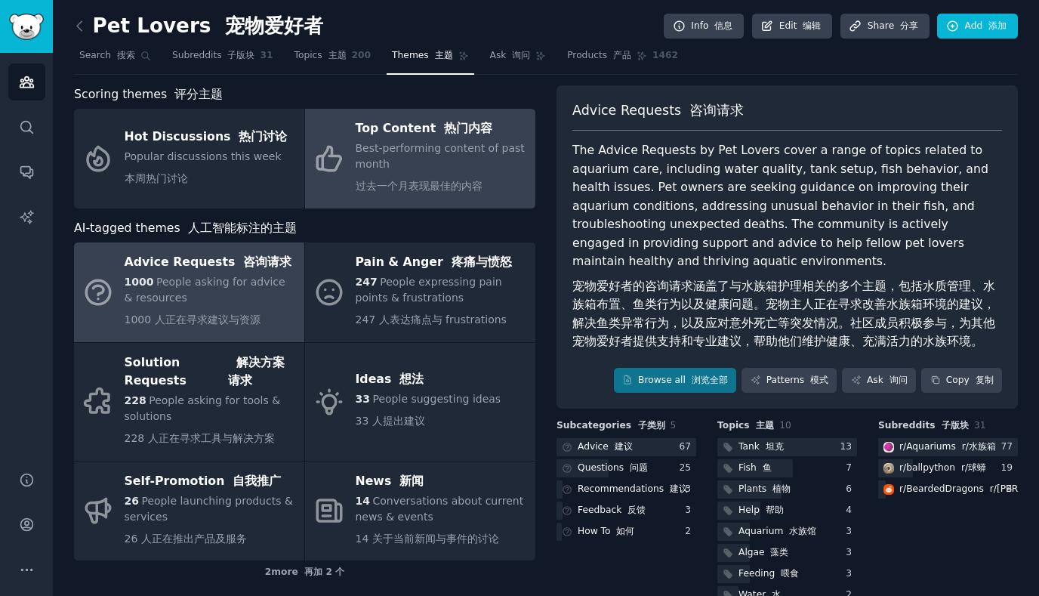
click at [372, 138] on div "Top Content 热门内容" at bounding box center [442, 129] width 172 height 24
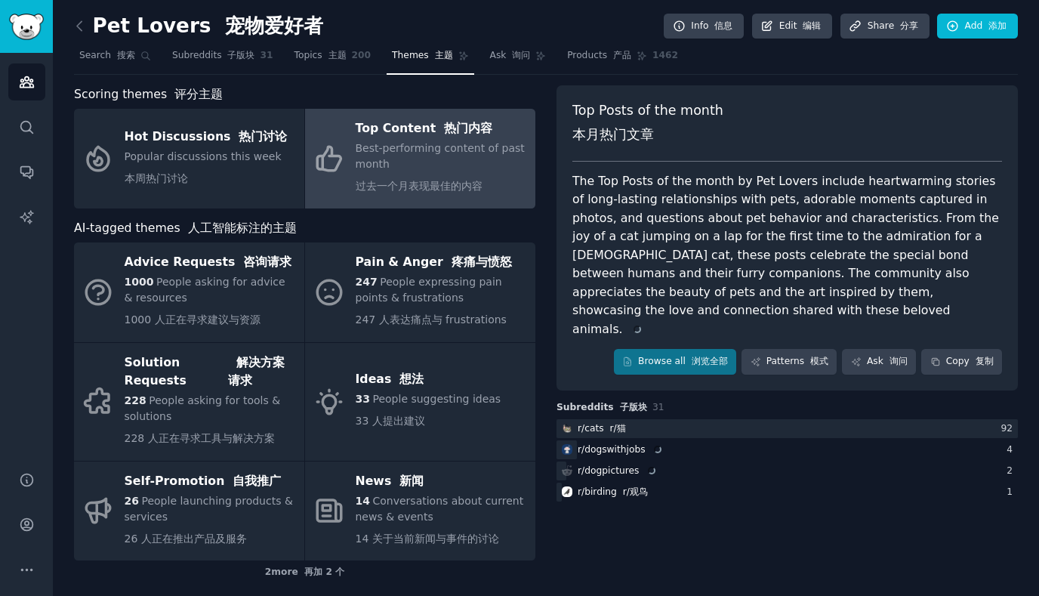
click at [679, 302] on div "Top Posts of the month 本月热门文章 The Top Posts of the month by Pet Lovers include …" at bounding box center [788, 237] width 462 height 305
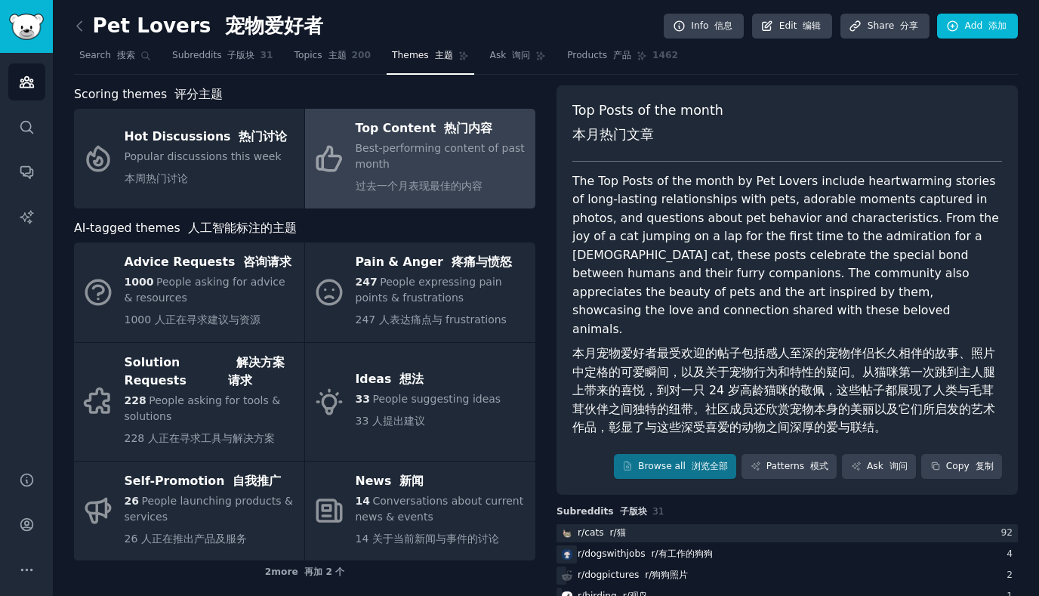
click at [664, 346] on font "本月宠物爱好者最受欢迎的帖子包括感人至深的宠物伴侣长久相伴的故事、照片中定格的可爱瞬间，以及关于宠物行为和特性的疑问。从猫咪第一次跳到主人腿上带来的喜悦，到对…" at bounding box center [784, 390] width 423 height 88
click at [659, 454] on link "Browse all 浏览全部" at bounding box center [675, 467] width 123 height 26
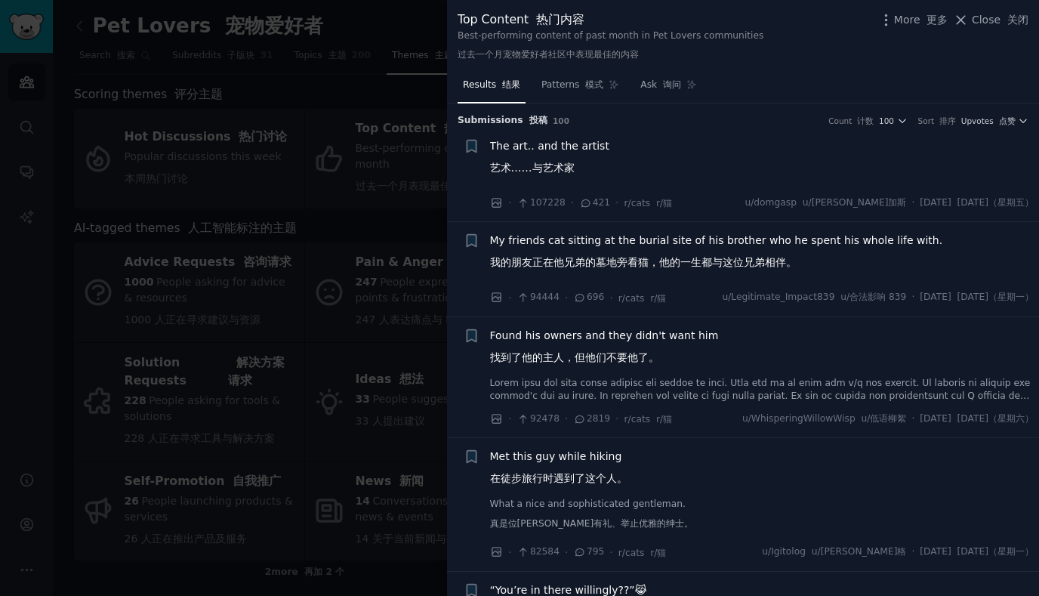
click at [571, 162] on font "艺术……与艺术家" at bounding box center [532, 168] width 85 height 12
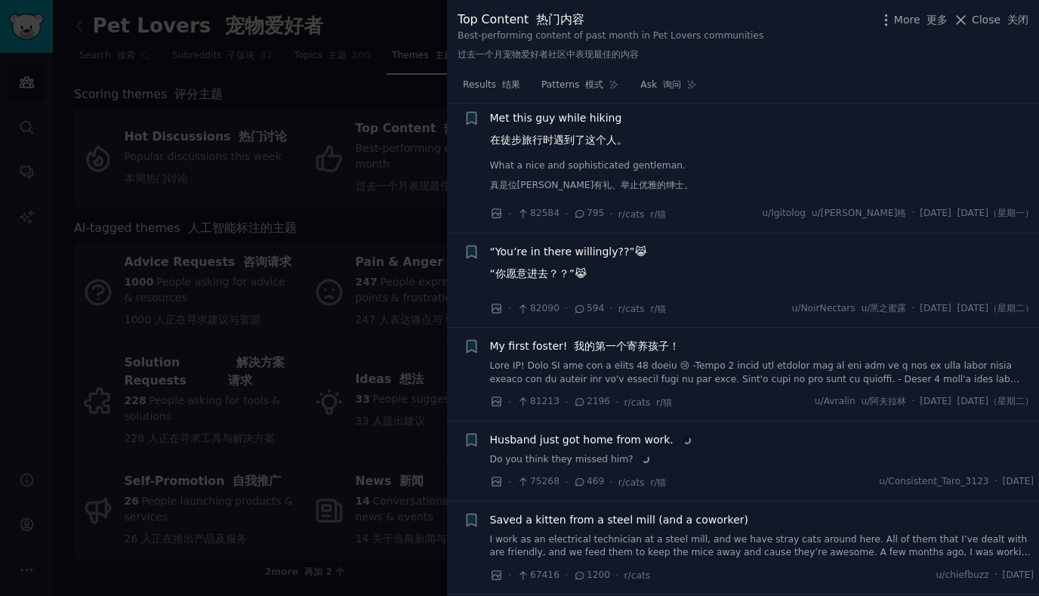
scroll to position [730, 0]
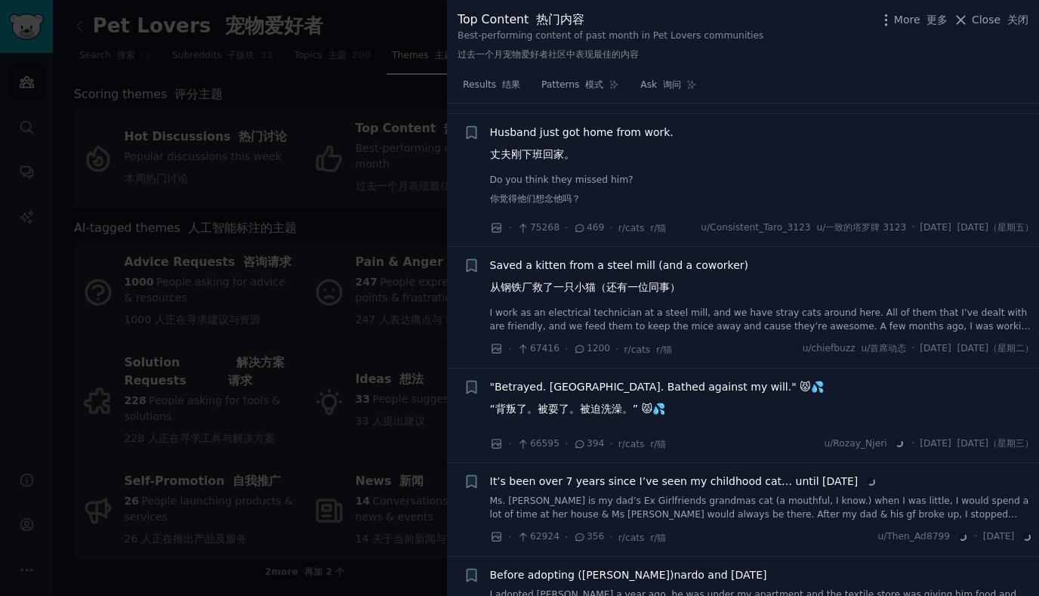
click at [638, 293] on font "从钢铁厂救了一只小猫（还有一位同事）" at bounding box center [585, 287] width 190 height 12
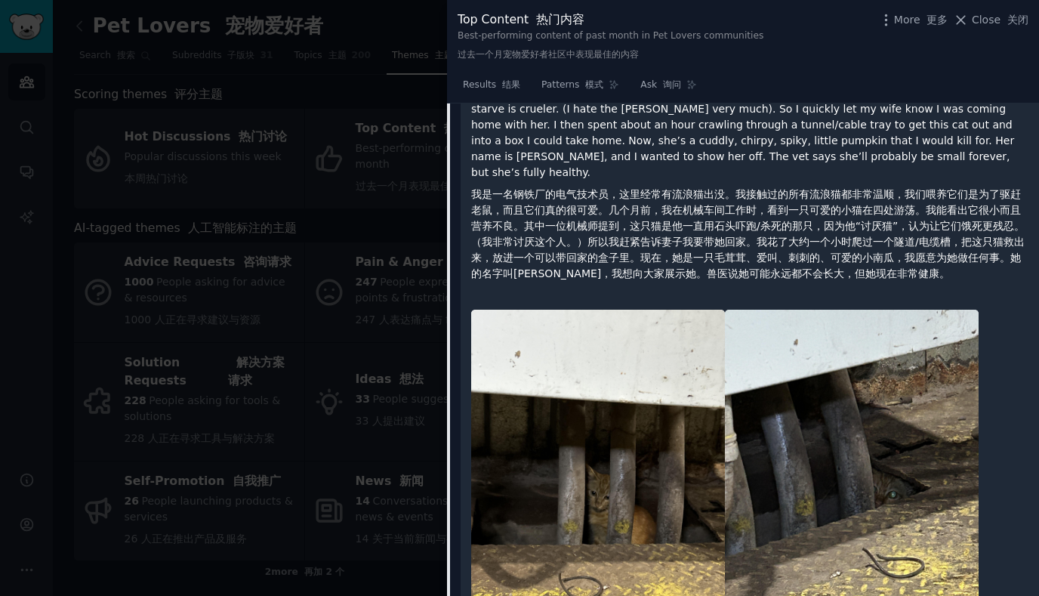
scroll to position [1269, 0]
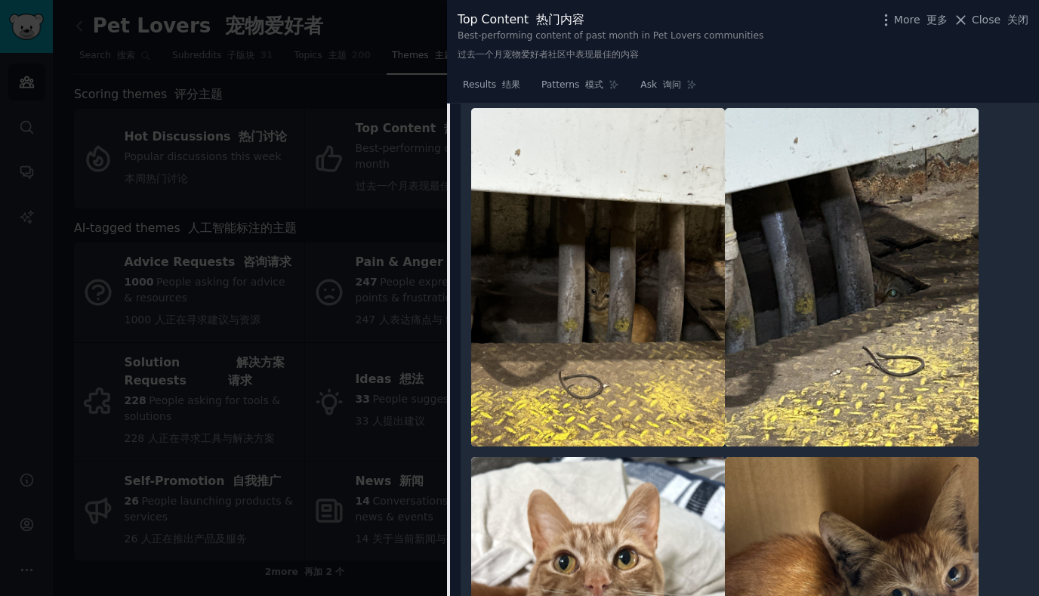
click at [402, 94] on div at bounding box center [519, 298] width 1039 height 596
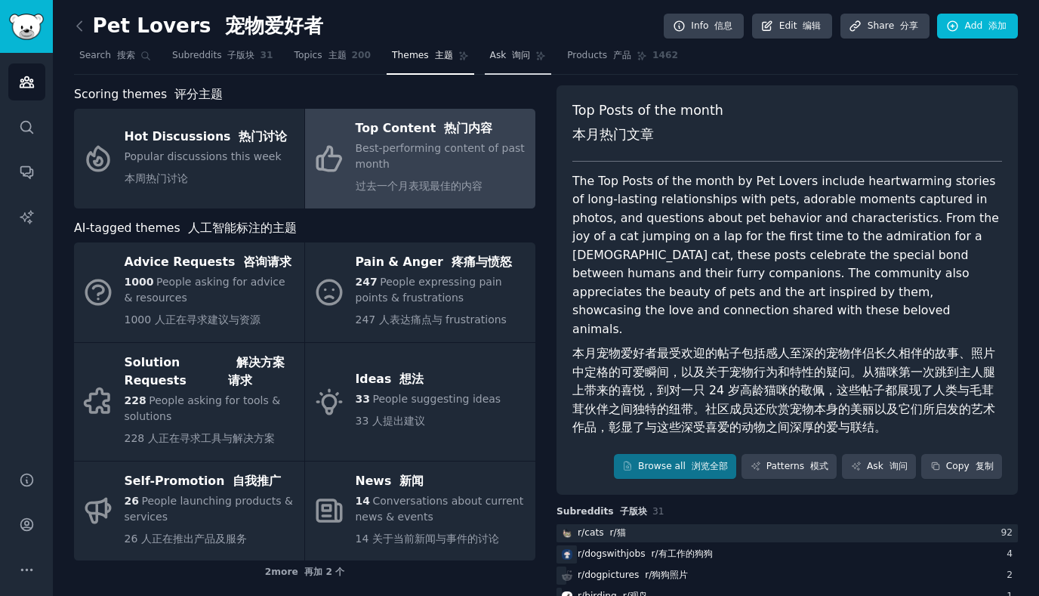
click at [512, 51] on font "询问" at bounding box center [521, 55] width 18 height 11
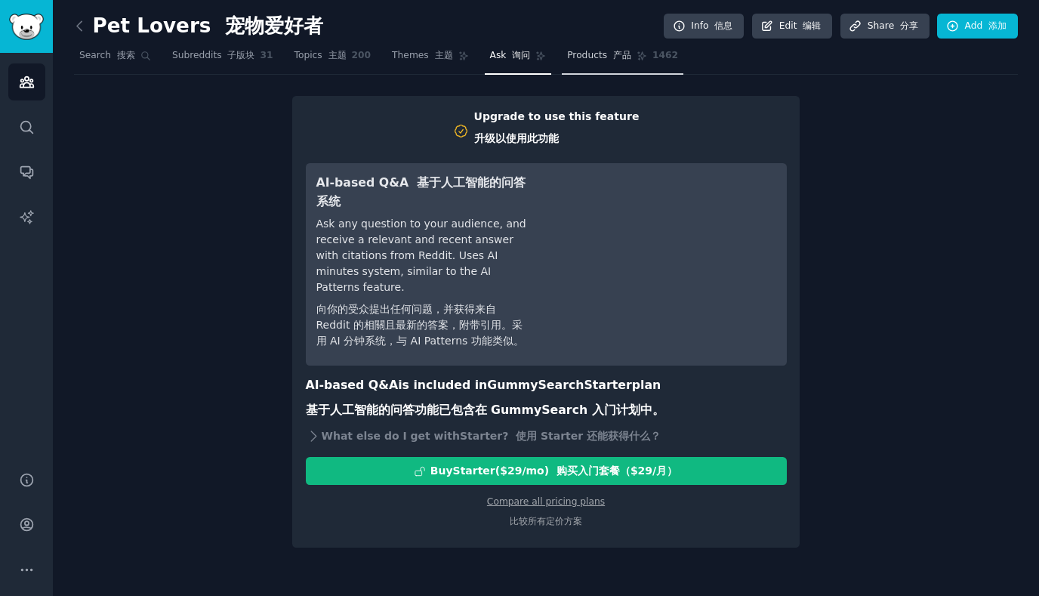
click at [578, 50] on span "Products 产品" at bounding box center [599, 56] width 64 height 14
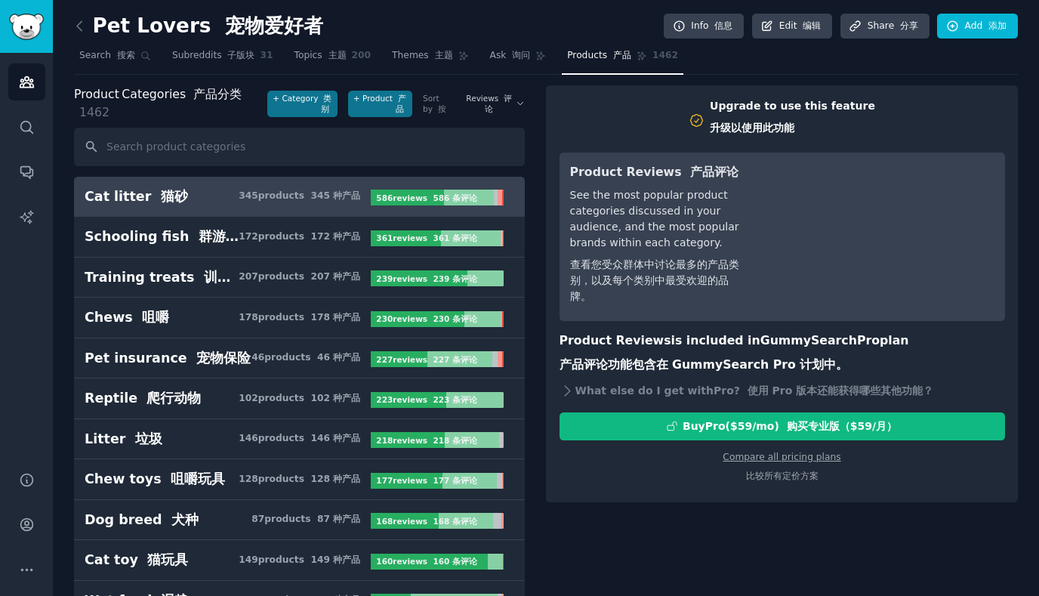
click at [88, 24] on link at bounding box center [83, 26] width 19 height 24
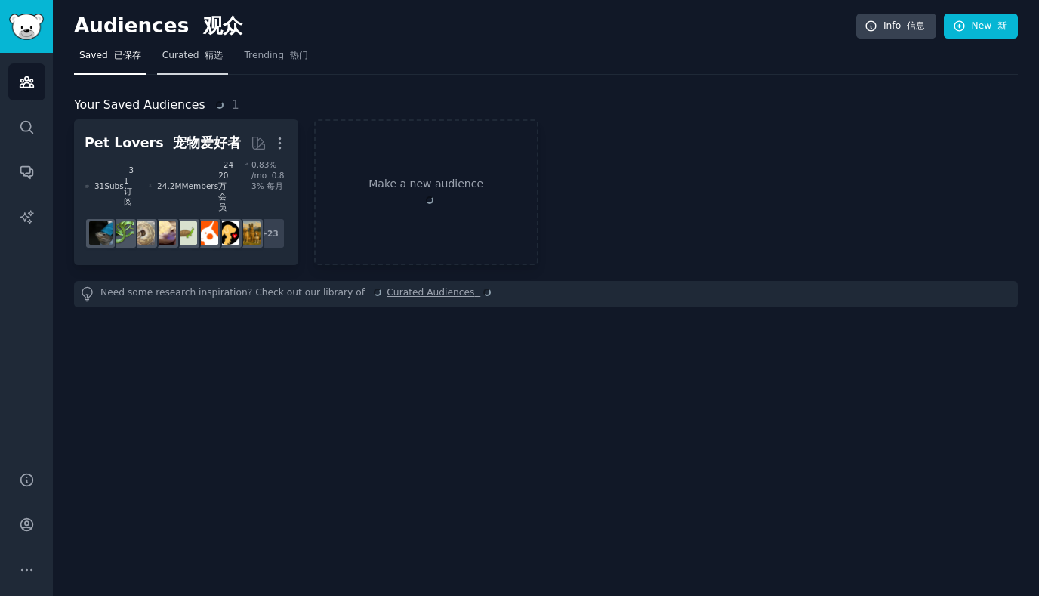
click at [181, 58] on span "Curated 精选" at bounding box center [192, 56] width 61 height 14
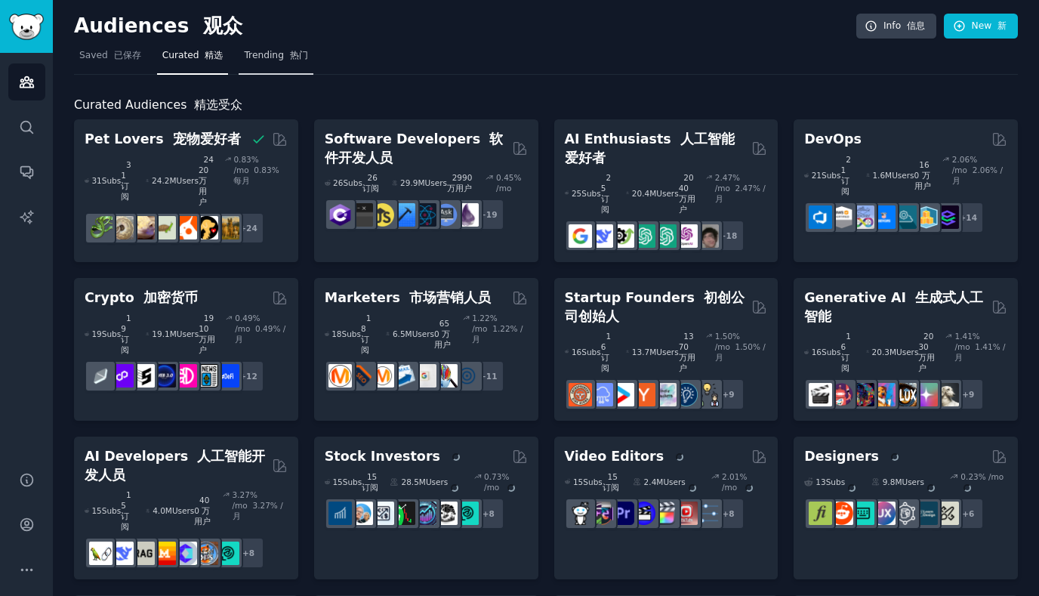
click at [273, 58] on span "Trending 热门" at bounding box center [275, 56] width 63 height 14
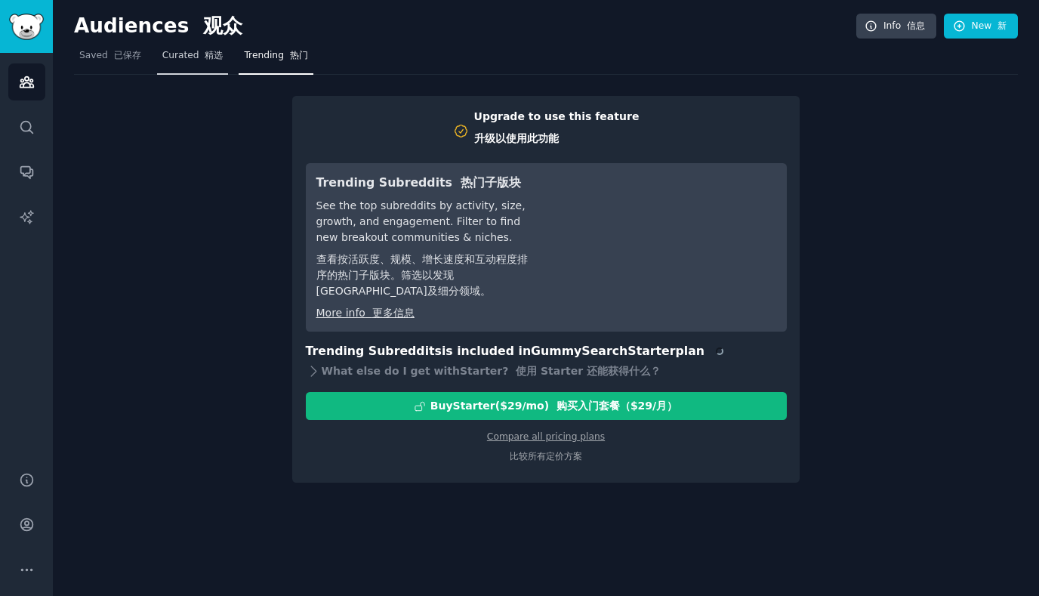
click at [219, 59] on font "精选" at bounding box center [214, 55] width 18 height 11
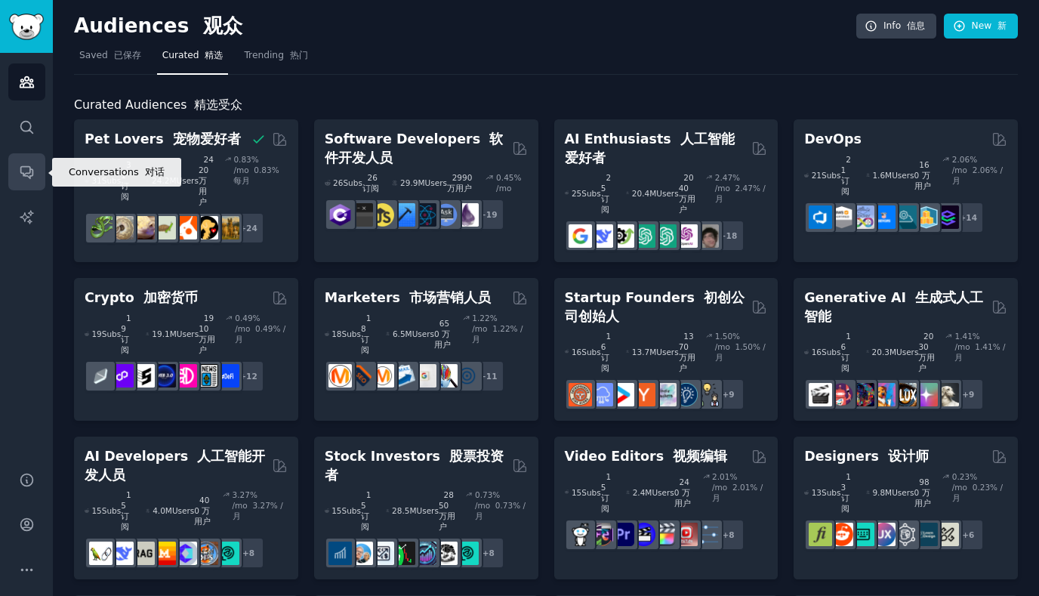
click at [31, 168] on icon "Sidebar" at bounding box center [27, 172] width 16 height 16
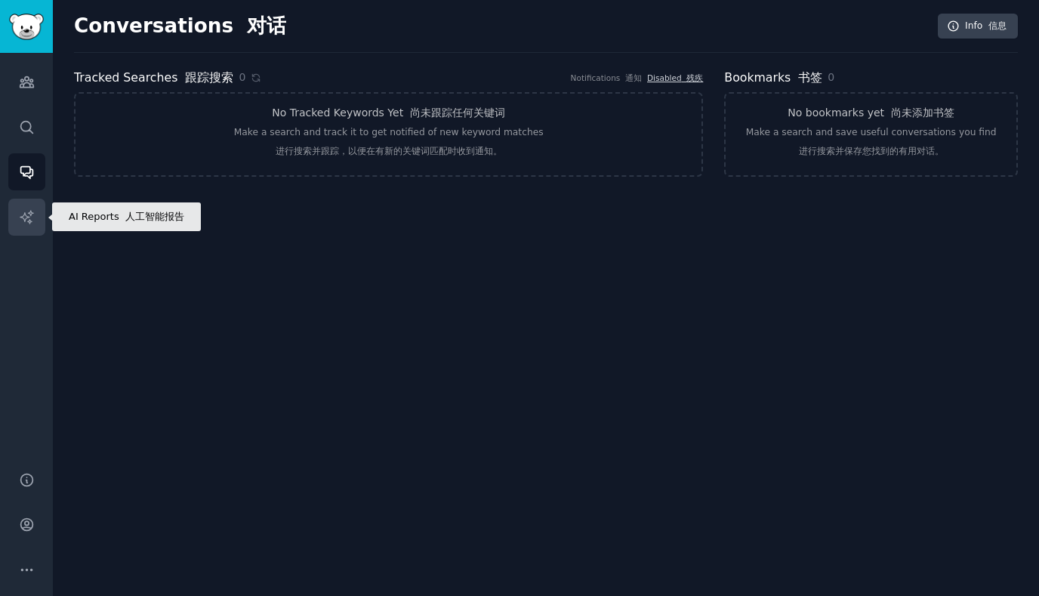
click at [26, 212] on icon "Sidebar" at bounding box center [27, 217] width 16 height 16
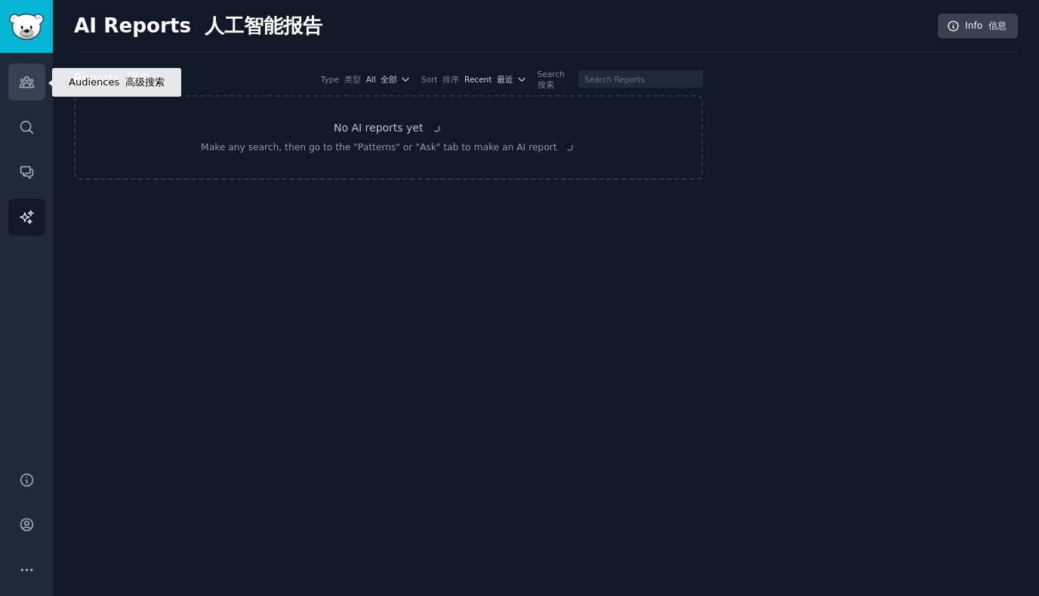
click at [22, 91] on link "Audiences" at bounding box center [26, 81] width 37 height 37
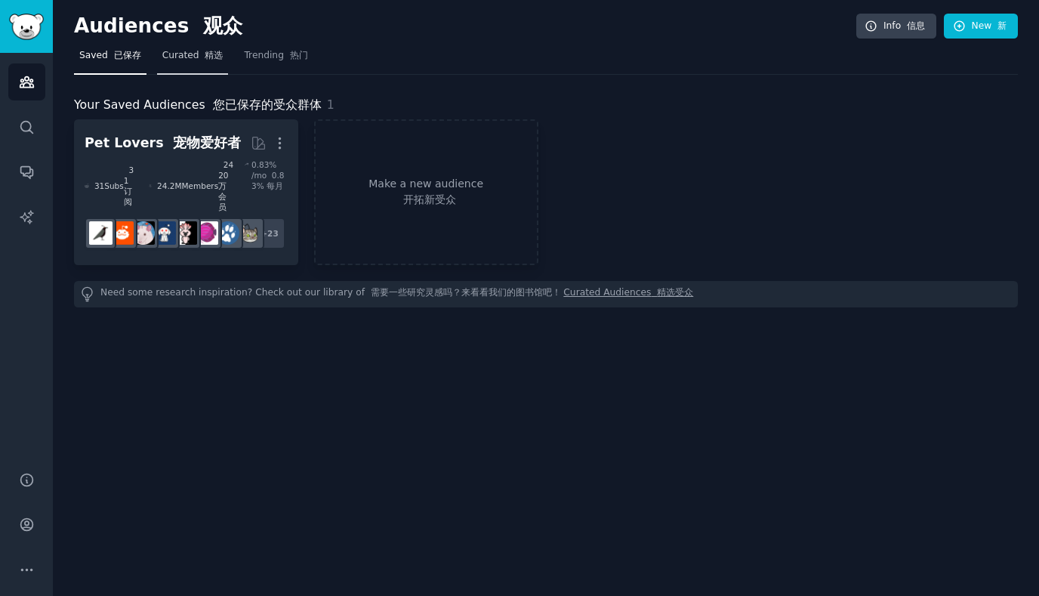
click at [194, 58] on span "Curated 精选" at bounding box center [192, 56] width 61 height 14
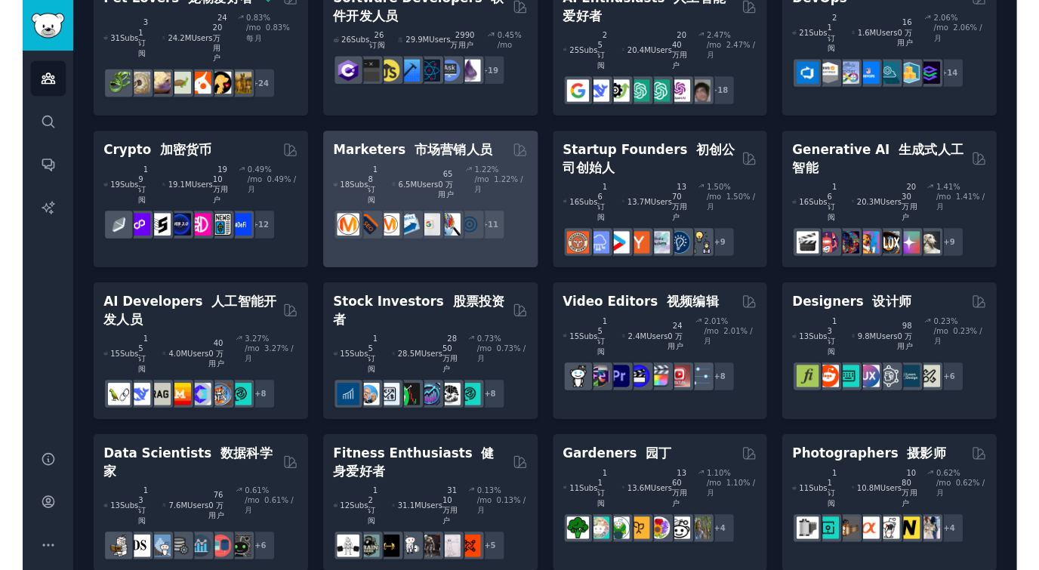
scroll to position [142, 0]
